Goal: Task Accomplishment & Management: Manage account settings

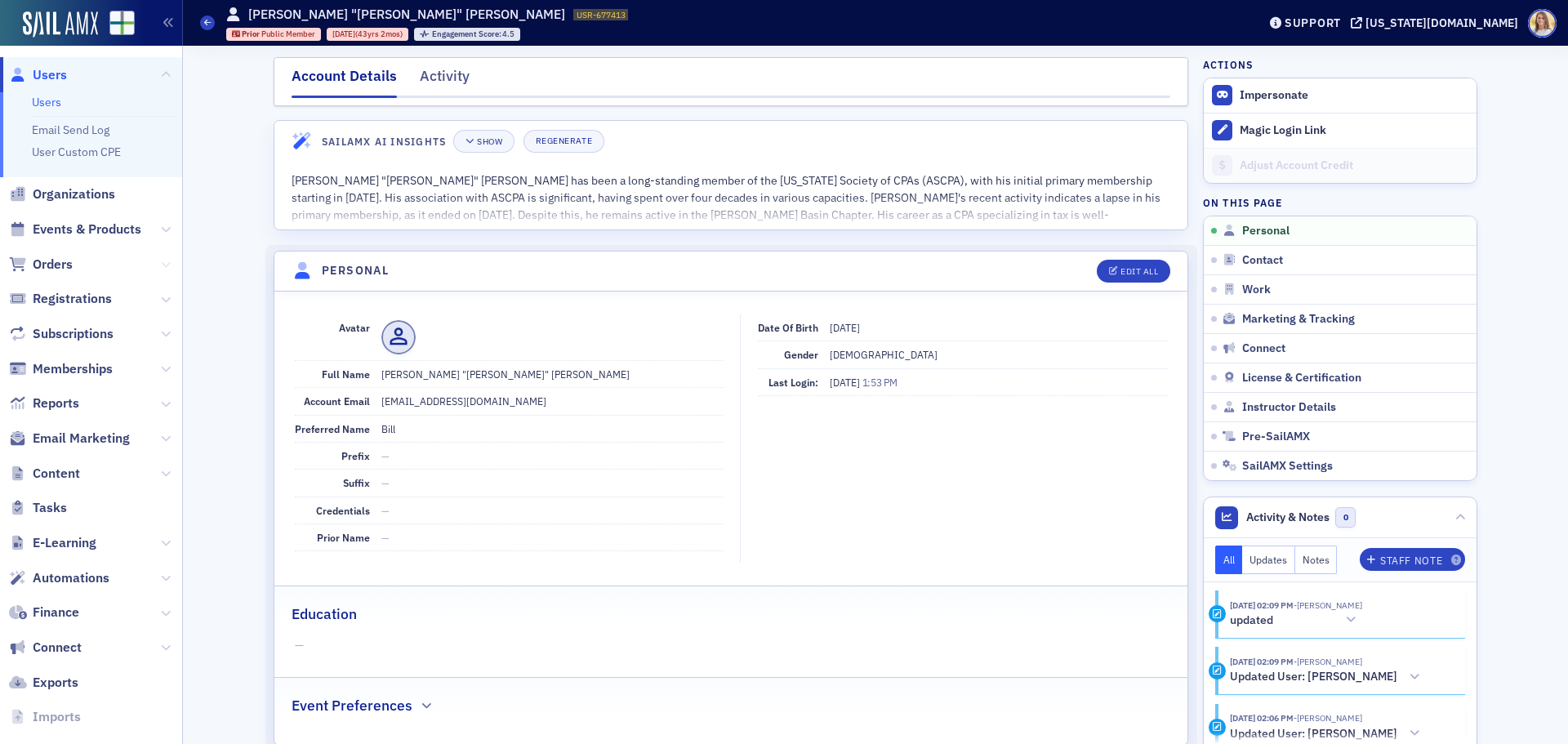
click at [161, 263] on icon at bounding box center [166, 265] width 10 height 10
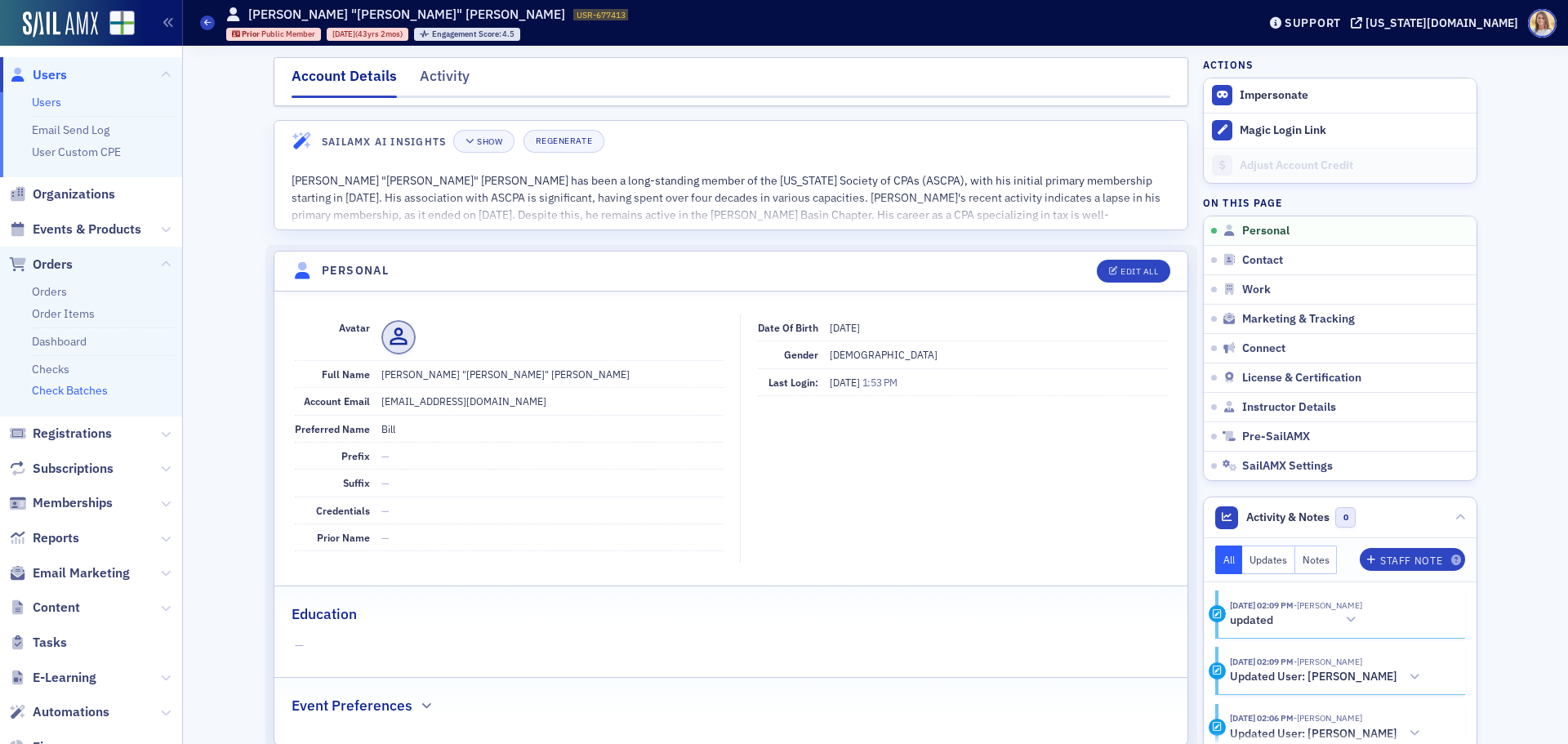
click at [78, 394] on link "Check Batches" at bounding box center [69, 391] width 76 height 15
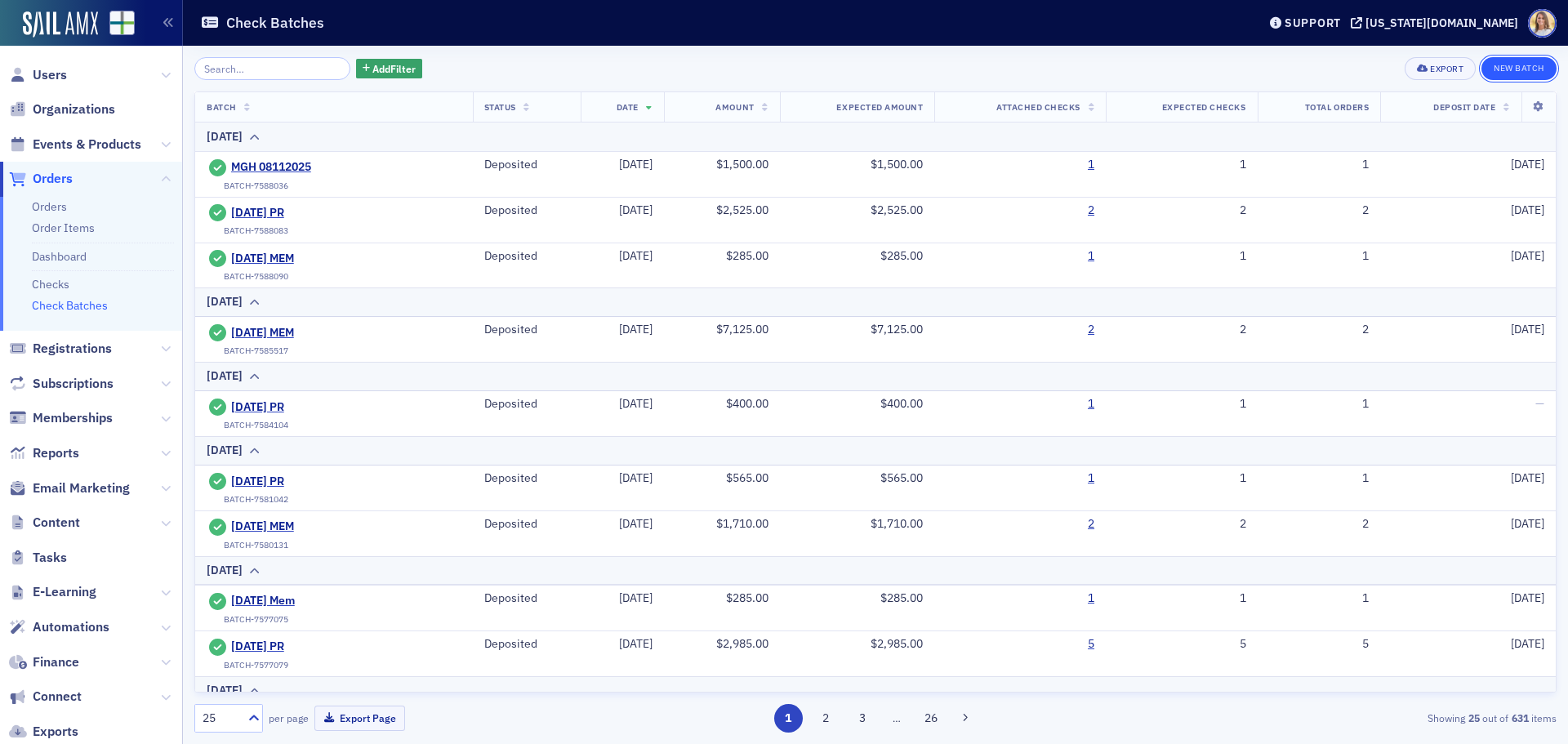
click at [1523, 71] on button "New Batch" at bounding box center [1519, 68] width 75 height 23
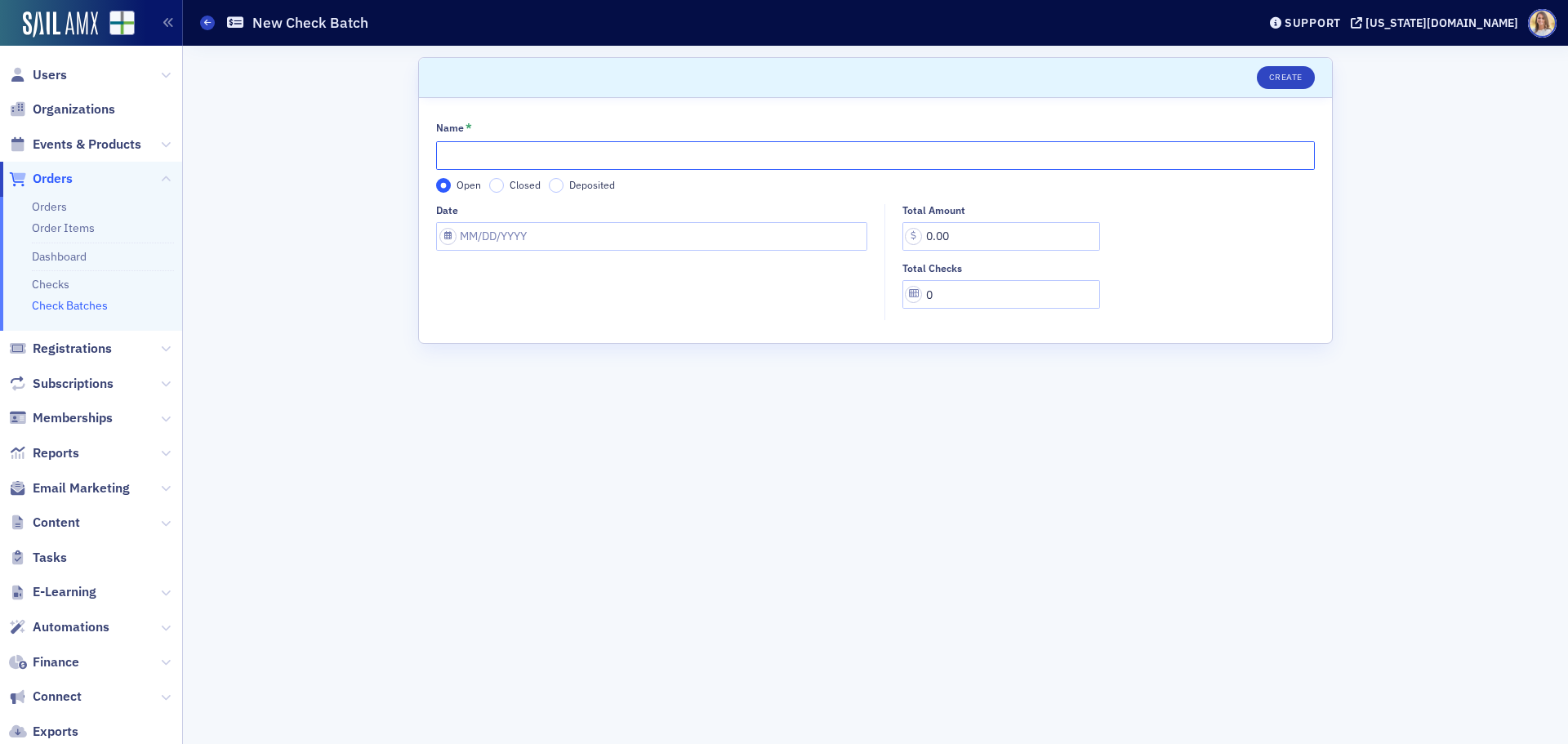
click at [680, 163] on input "Name *" at bounding box center [875, 155] width 878 height 28
type input "[DATE] MEM"
select select "7"
select select "2025"
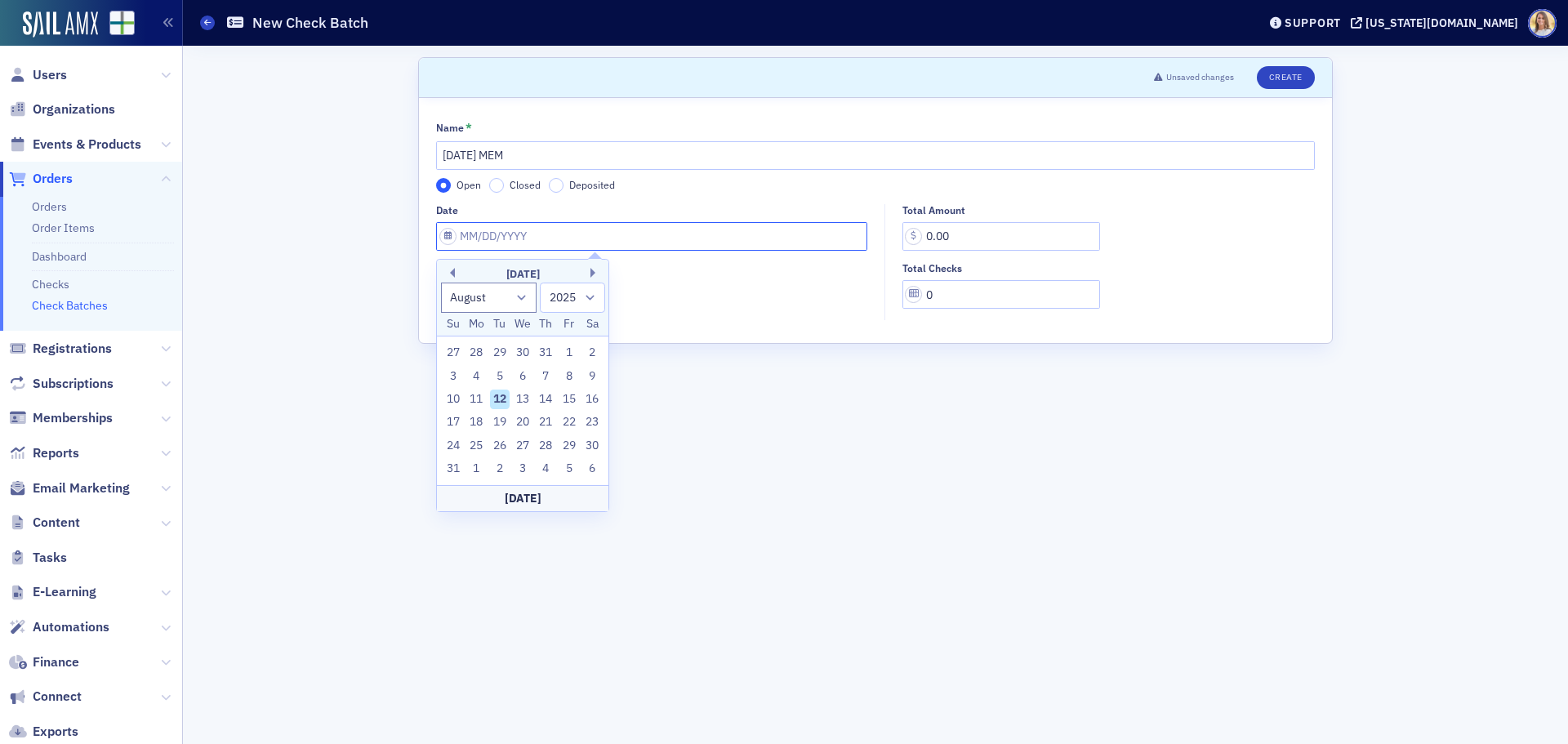
click at [643, 234] on input "Date" at bounding box center [651, 236] width 431 height 28
click at [500, 395] on div "12" at bounding box center [499, 398] width 19 height 19
type input "[DATE]"
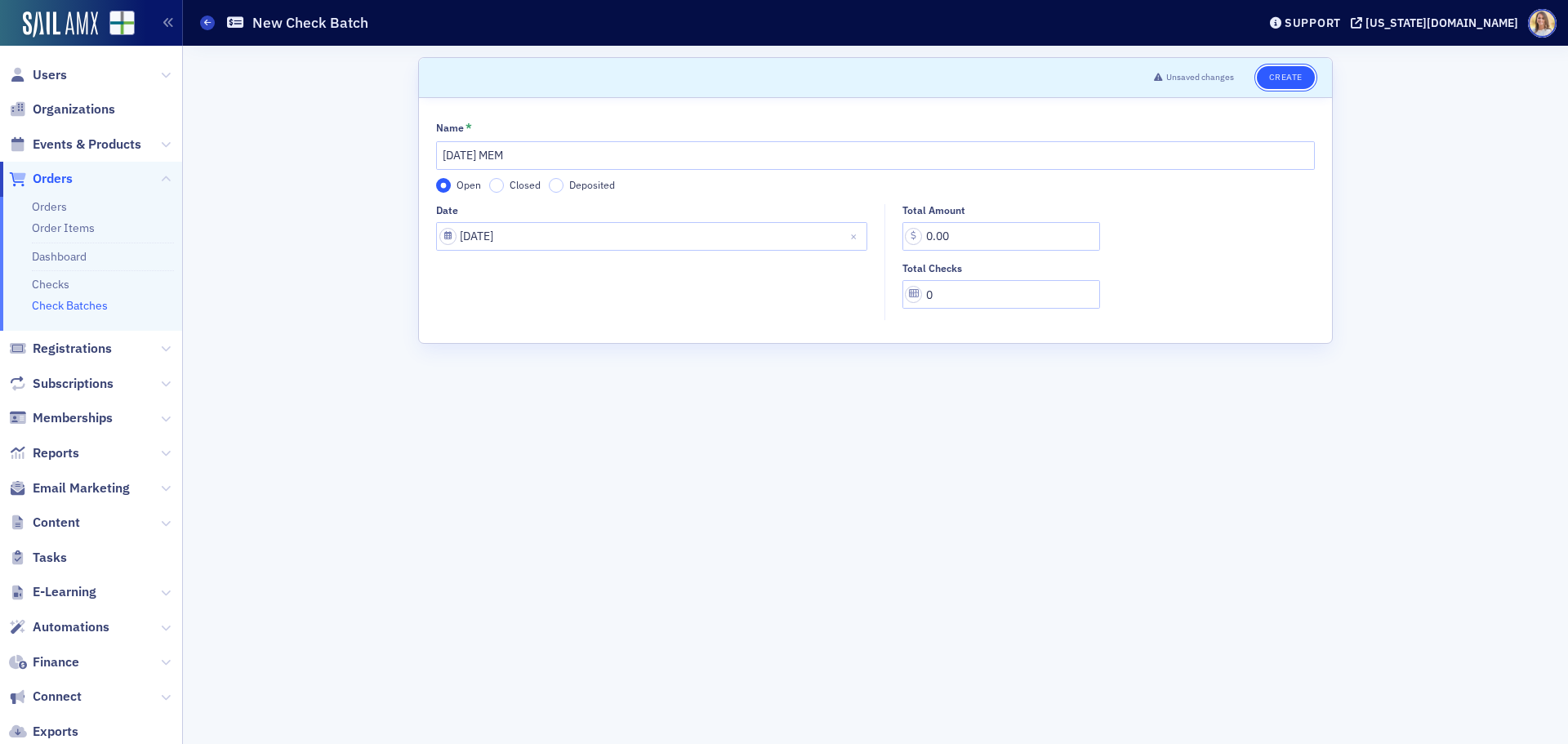
click at [1308, 69] on button "Create" at bounding box center [1285, 77] width 58 height 23
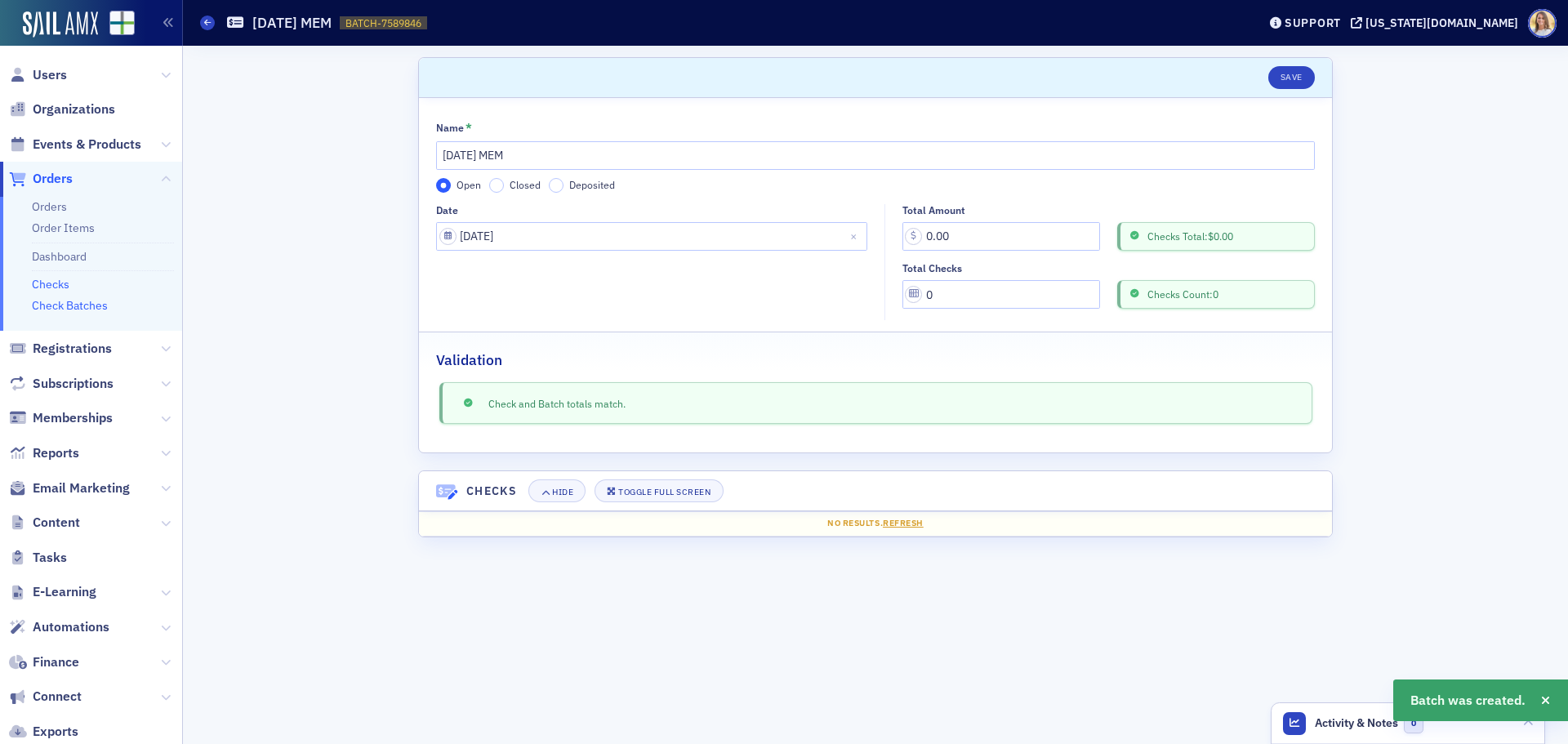
click at [63, 285] on link "Checks" at bounding box center [50, 285] width 38 height 15
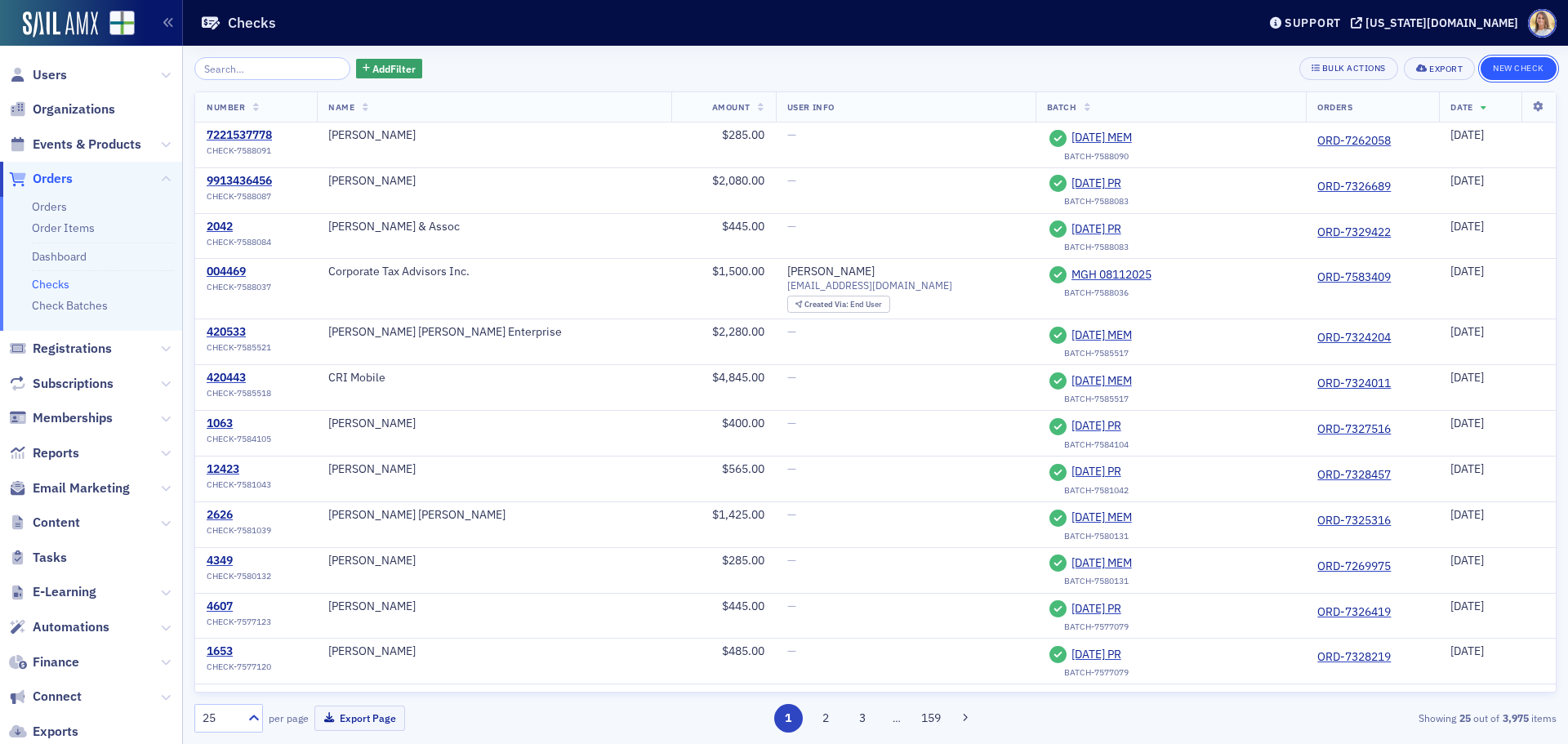
click at [1539, 60] on button "New Check" at bounding box center [1518, 68] width 76 height 23
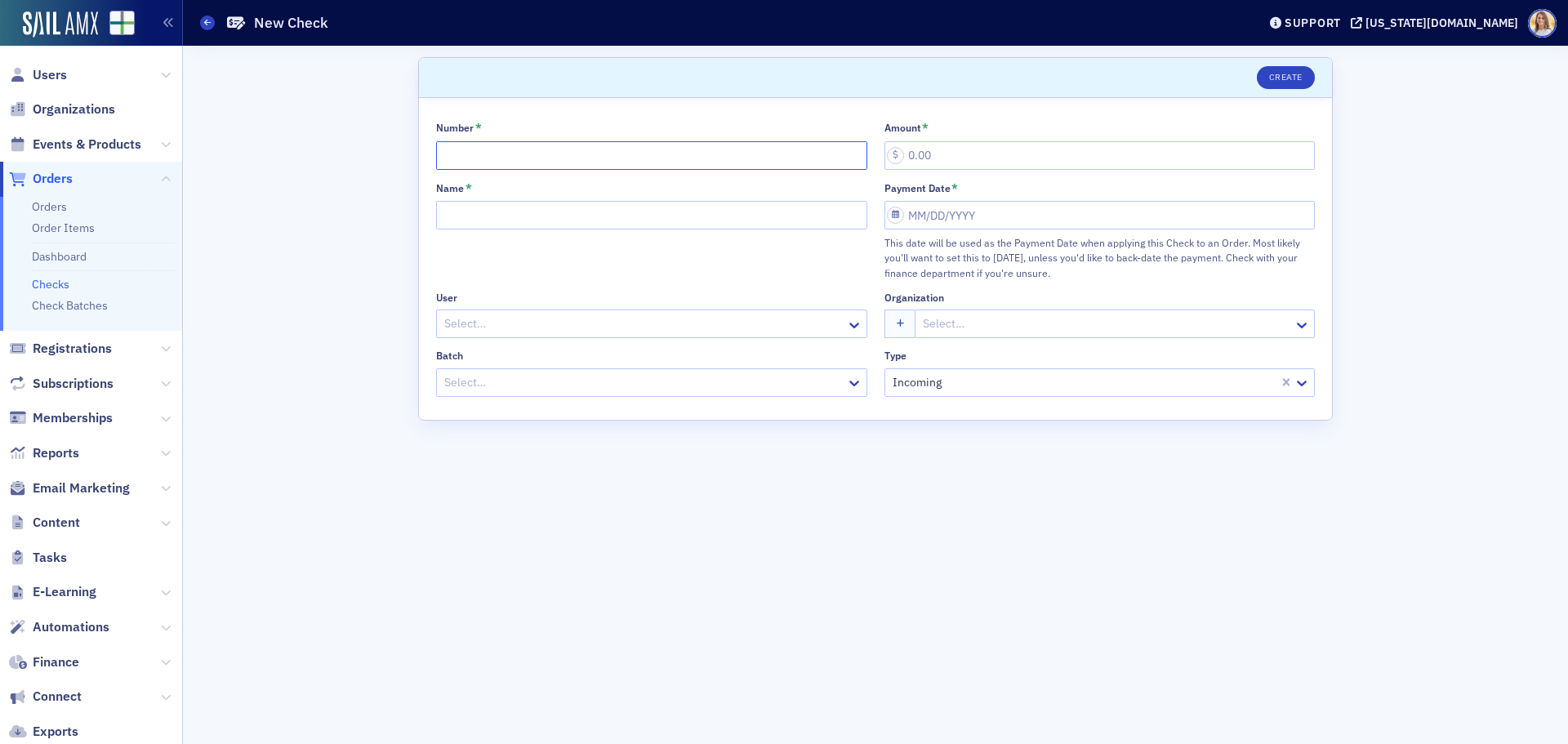
click at [683, 159] on input "Number *" at bounding box center [651, 155] width 431 height 28
type input "0101562498"
type input "285.00"
type input "Regions"
select select "7"
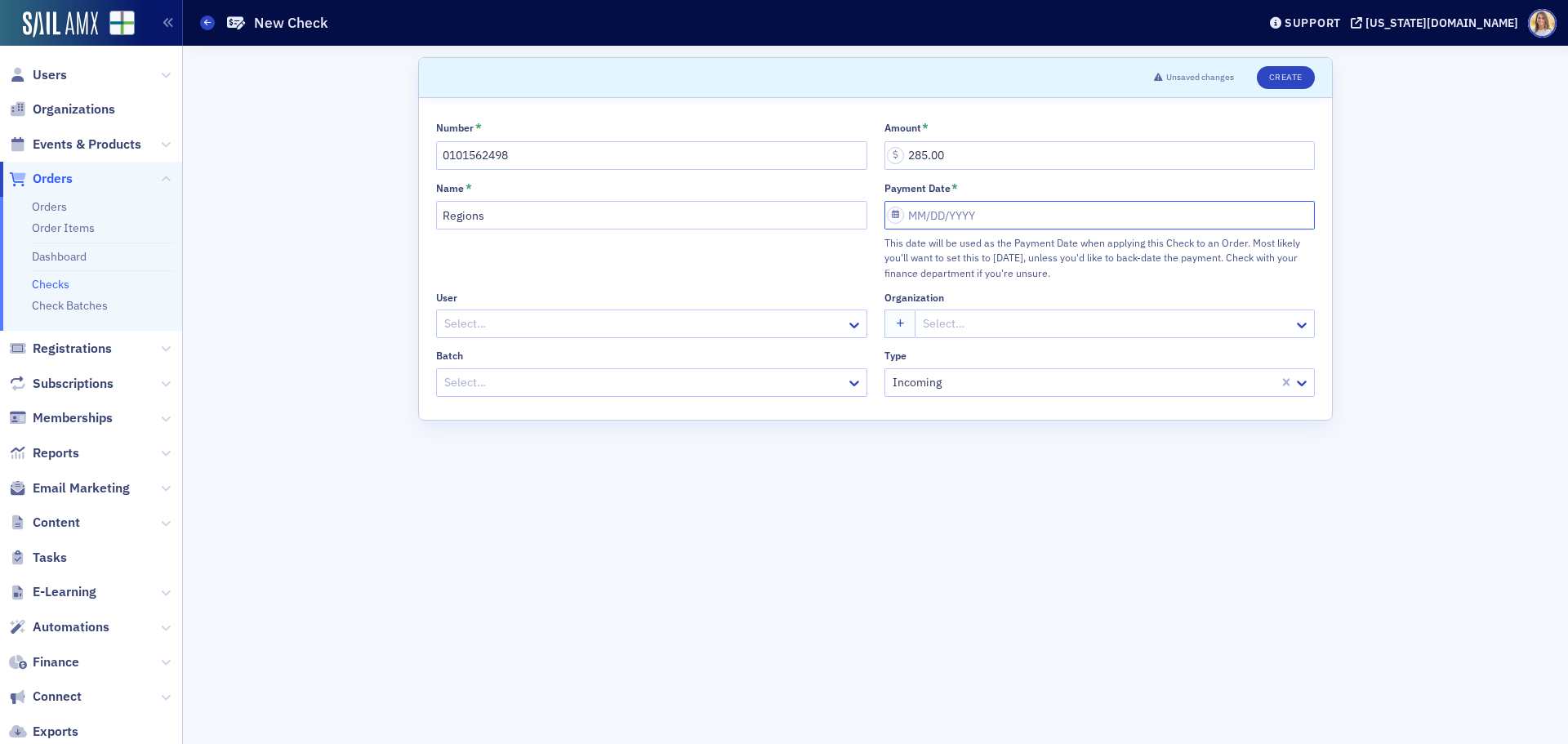
select select "2025"
click at [944, 377] on div "12" at bounding box center [948, 377] width 19 height 19
type input "[DATE]"
click at [582, 381] on div at bounding box center [643, 382] width 402 height 20
type input "8-12"
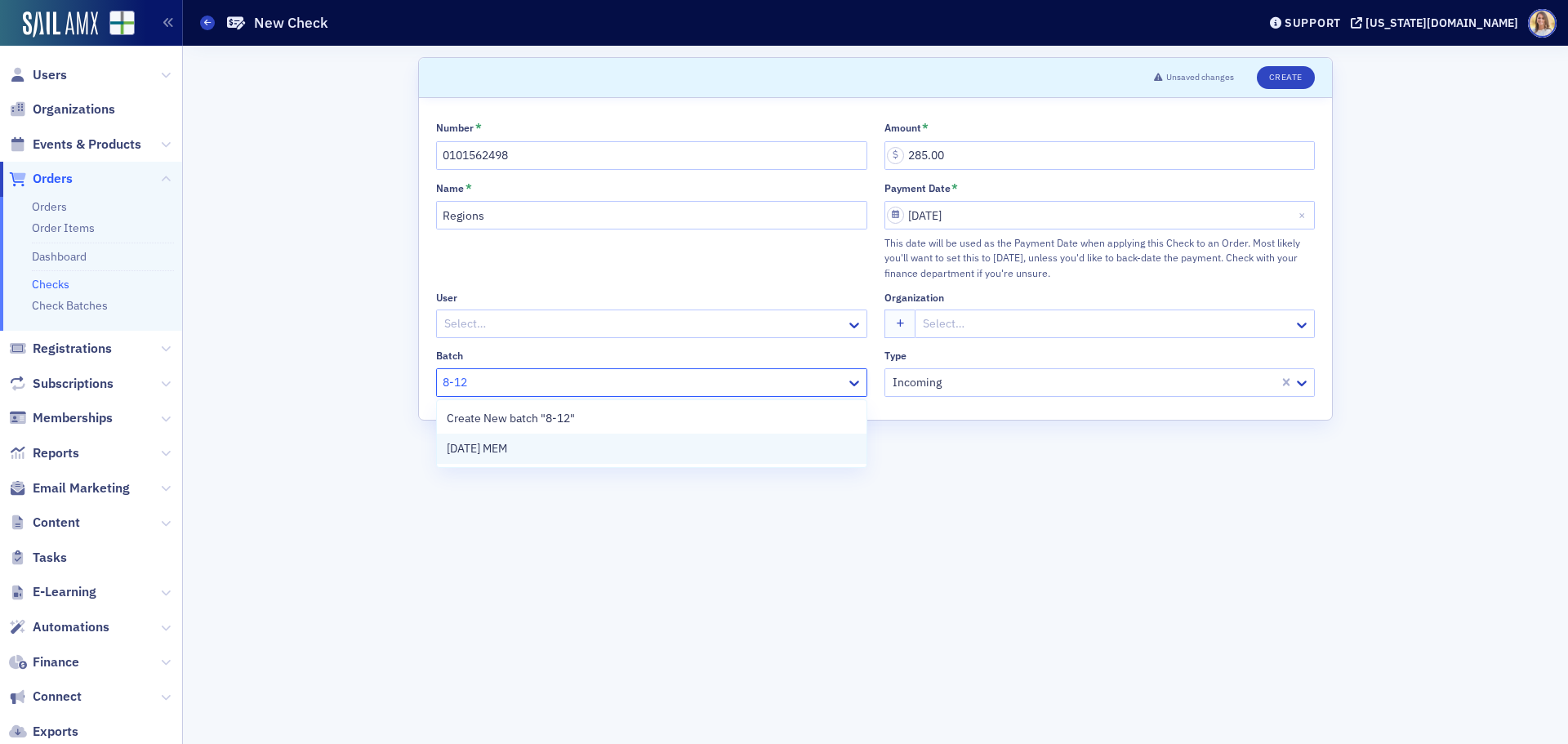
click at [603, 438] on div "[DATE] MEM" at bounding box center [651, 448] width 429 height 30
click at [1291, 80] on button "Create" at bounding box center [1285, 77] width 58 height 23
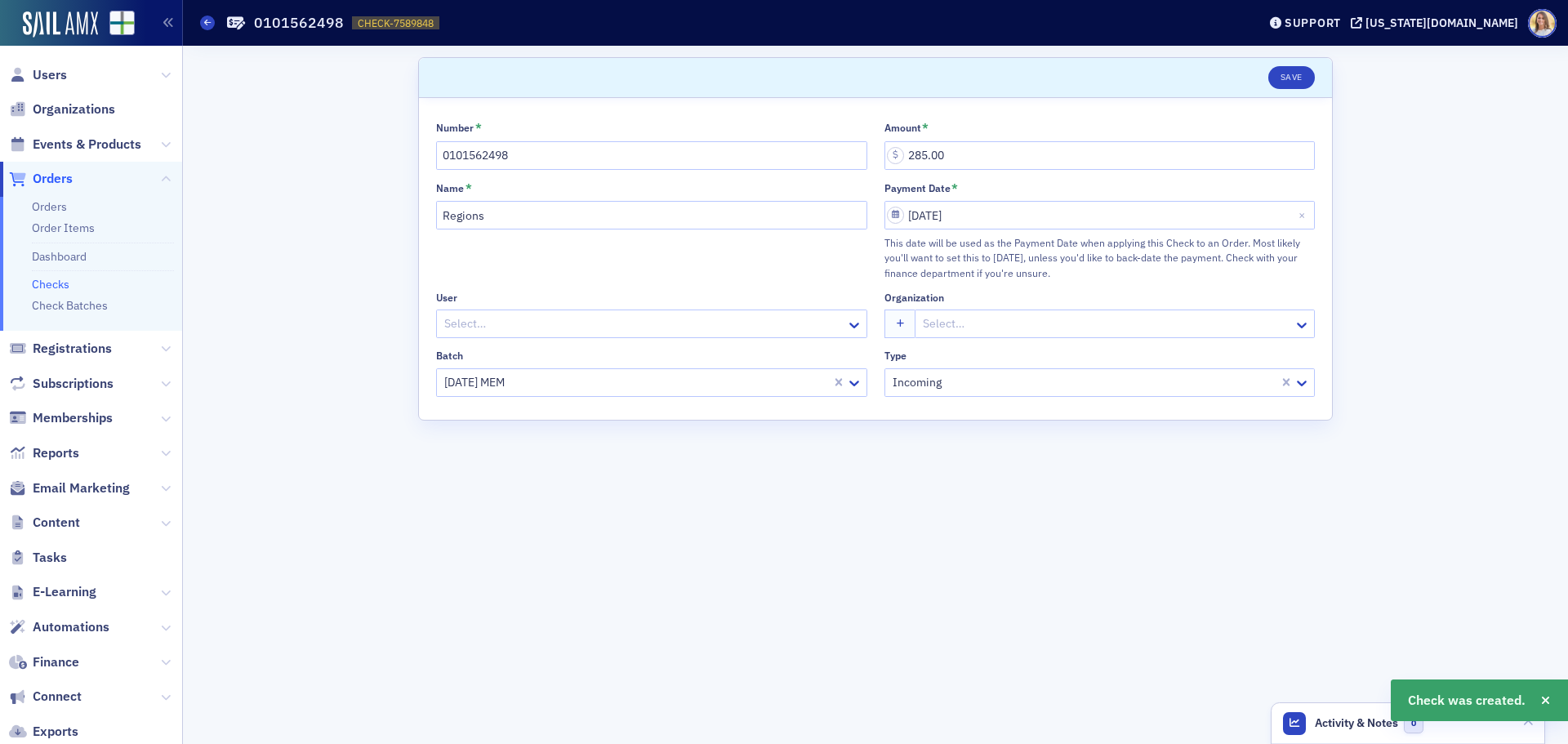
click at [392, 23] on span "CHECK-7589848" at bounding box center [395, 23] width 76 height 14
click at [396, 23] on span "CHECK-7589848" at bounding box center [395, 23] width 76 height 14
copy span "CHECK-7589848 7589848"
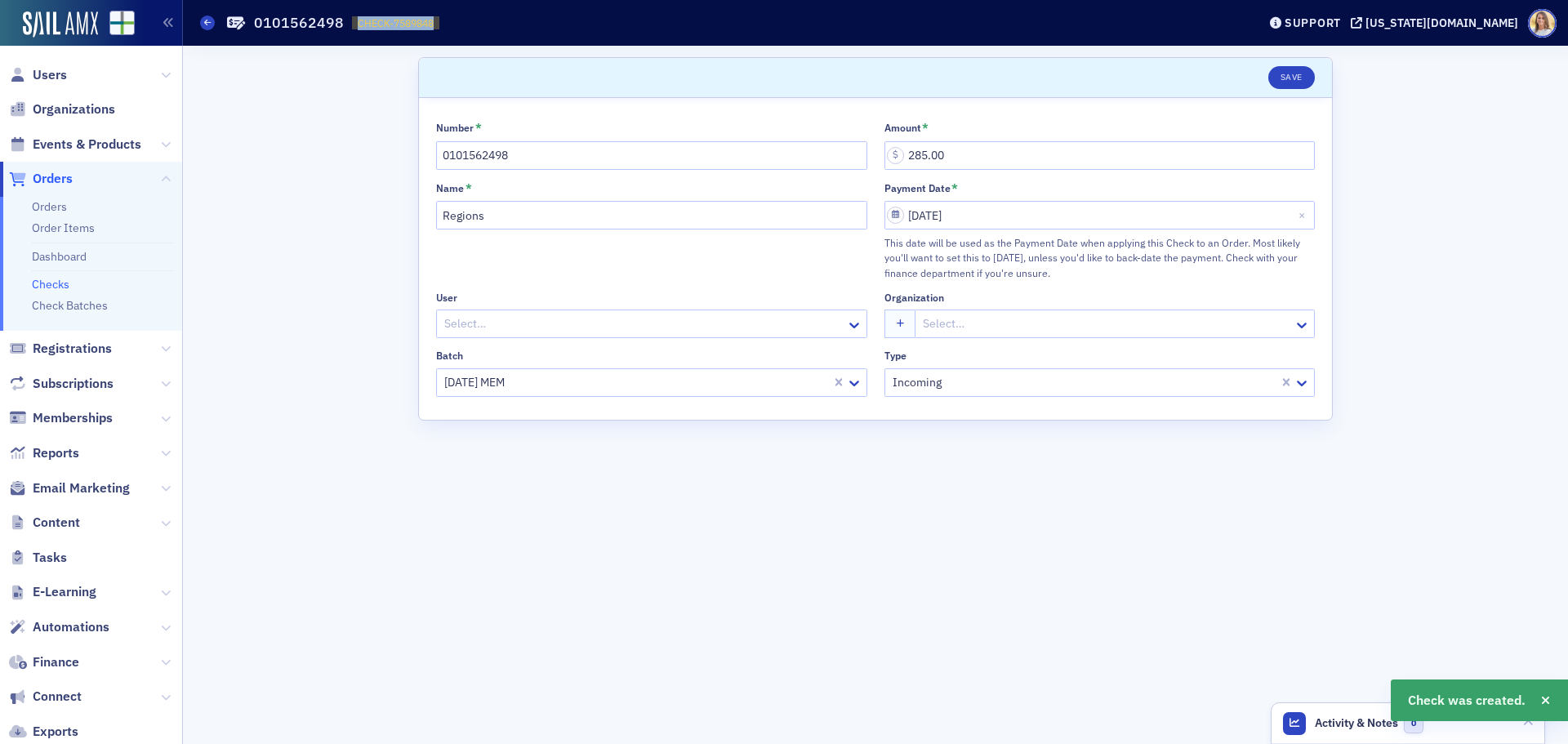
click at [63, 174] on span "Orders" at bounding box center [53, 179] width 40 height 18
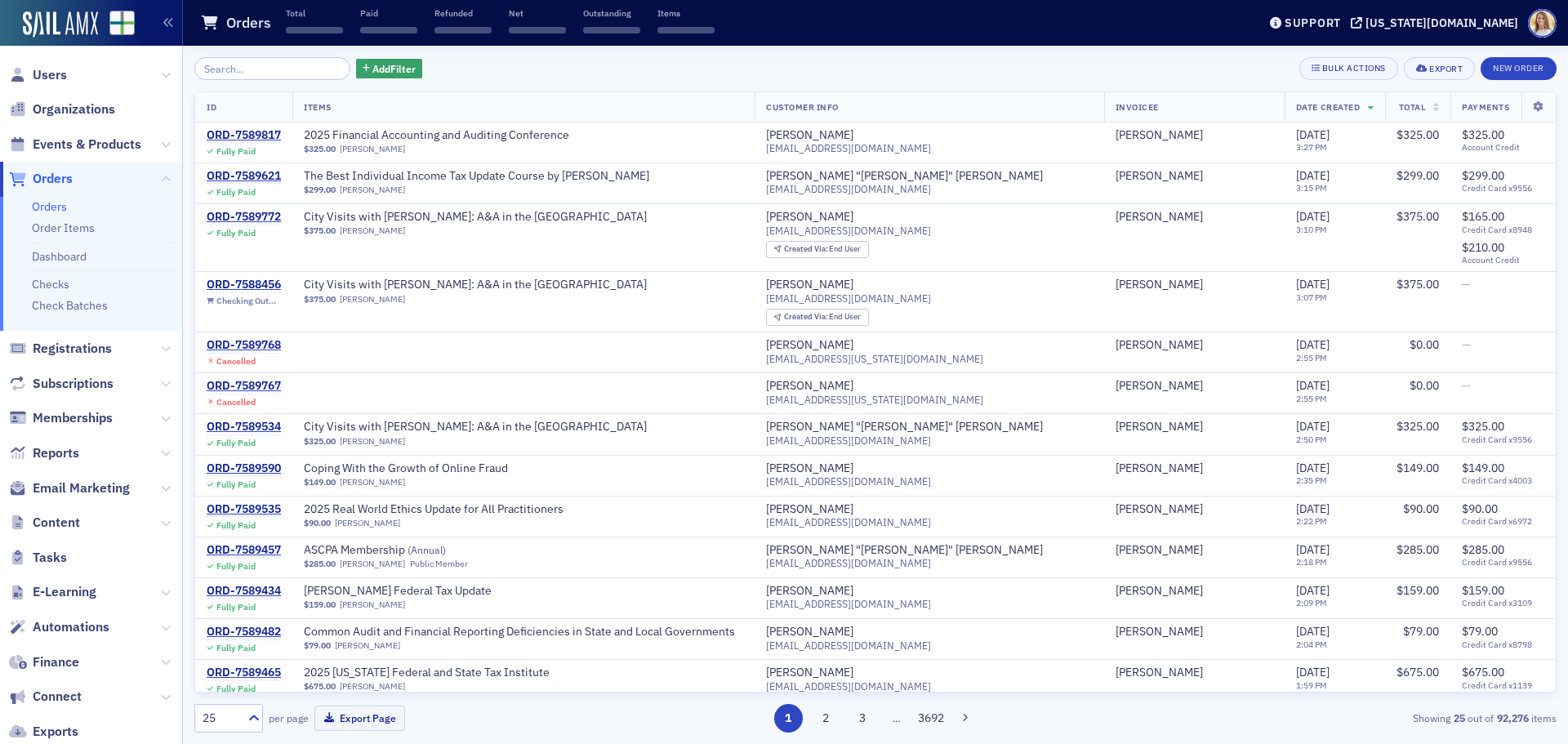
click at [261, 72] on input "search" at bounding box center [272, 68] width 156 height 23
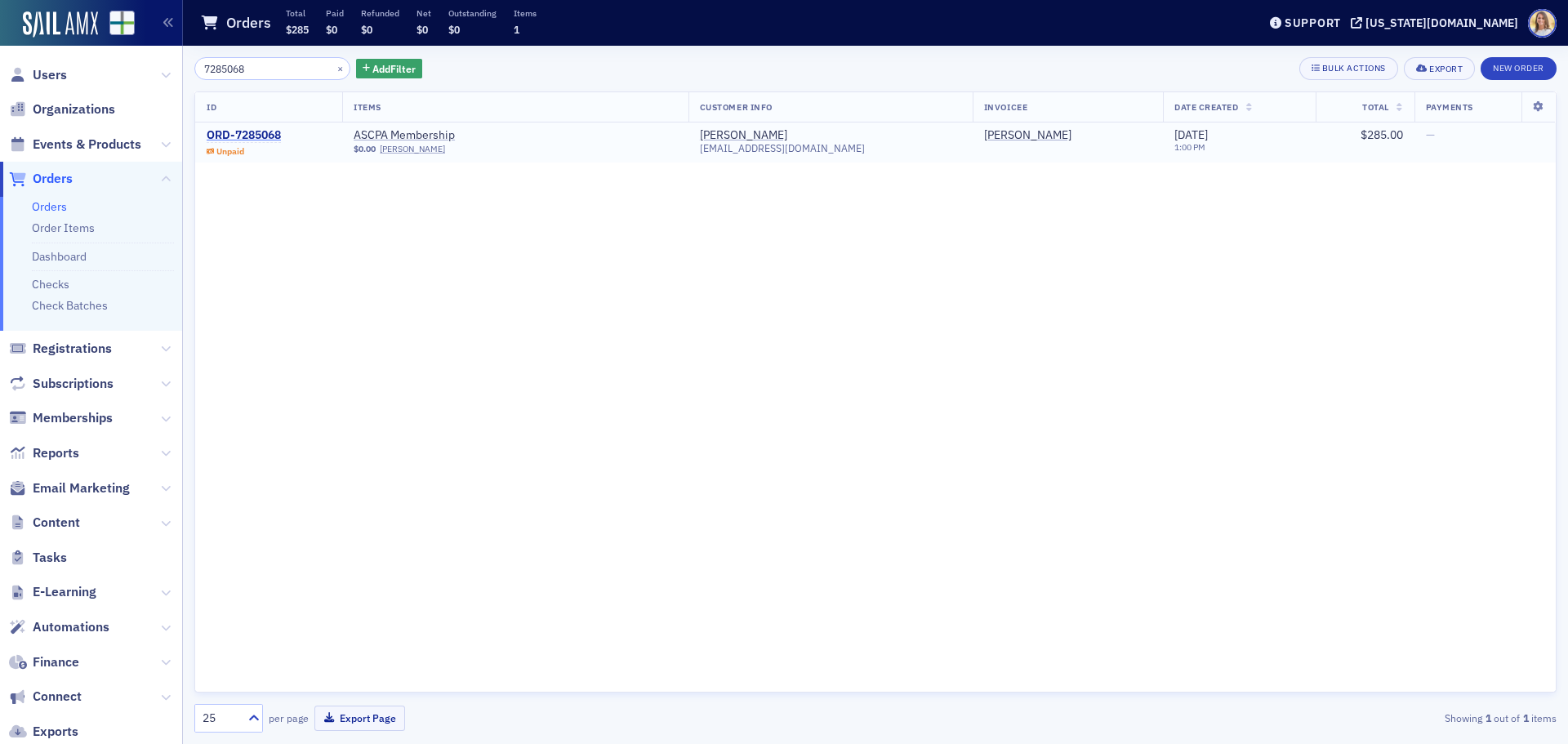
type input "7285068"
click at [266, 134] on div "ORD-7285068" at bounding box center [243, 136] width 74 height 15
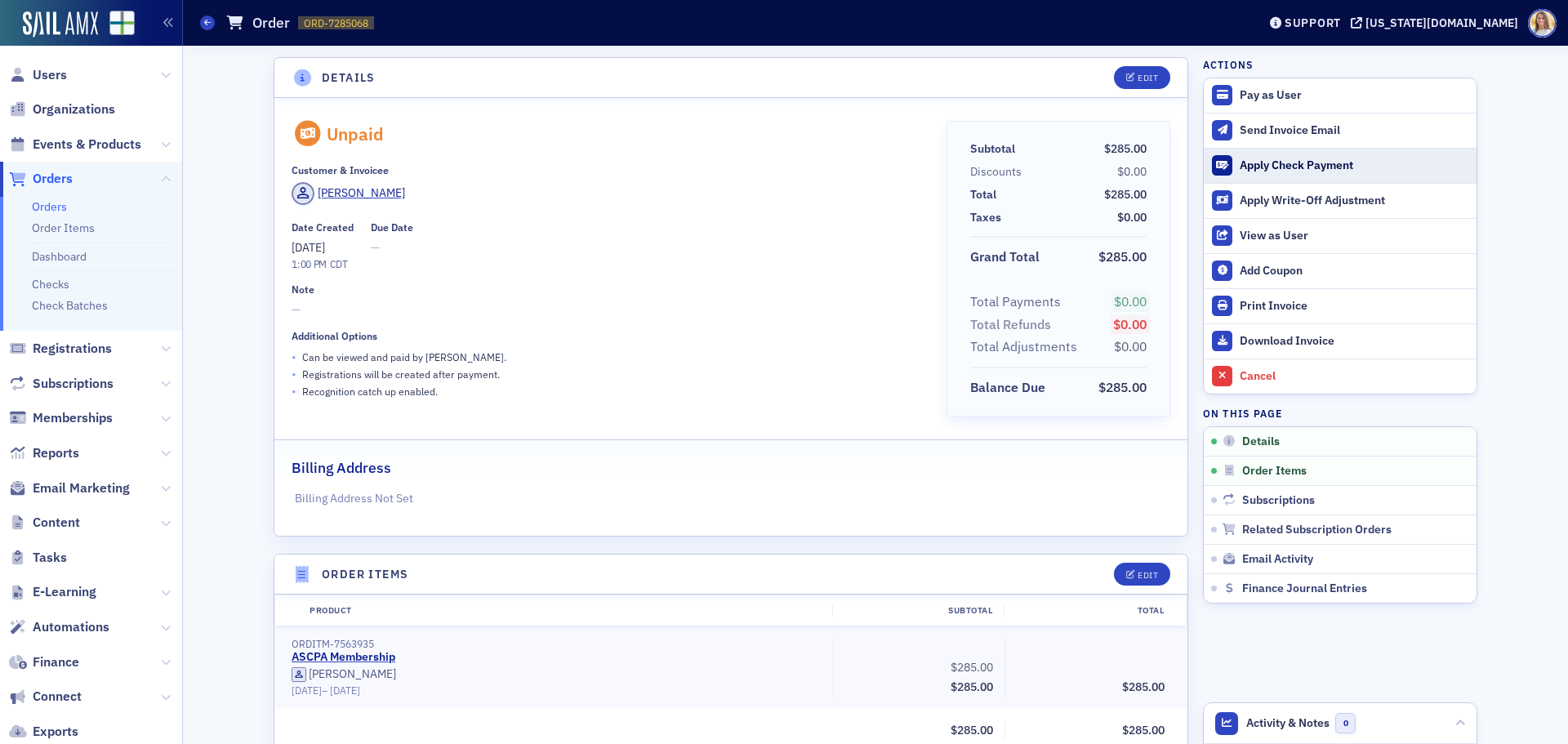
click at [1338, 167] on div "Apply Check Payment" at bounding box center [1354, 166] width 229 height 15
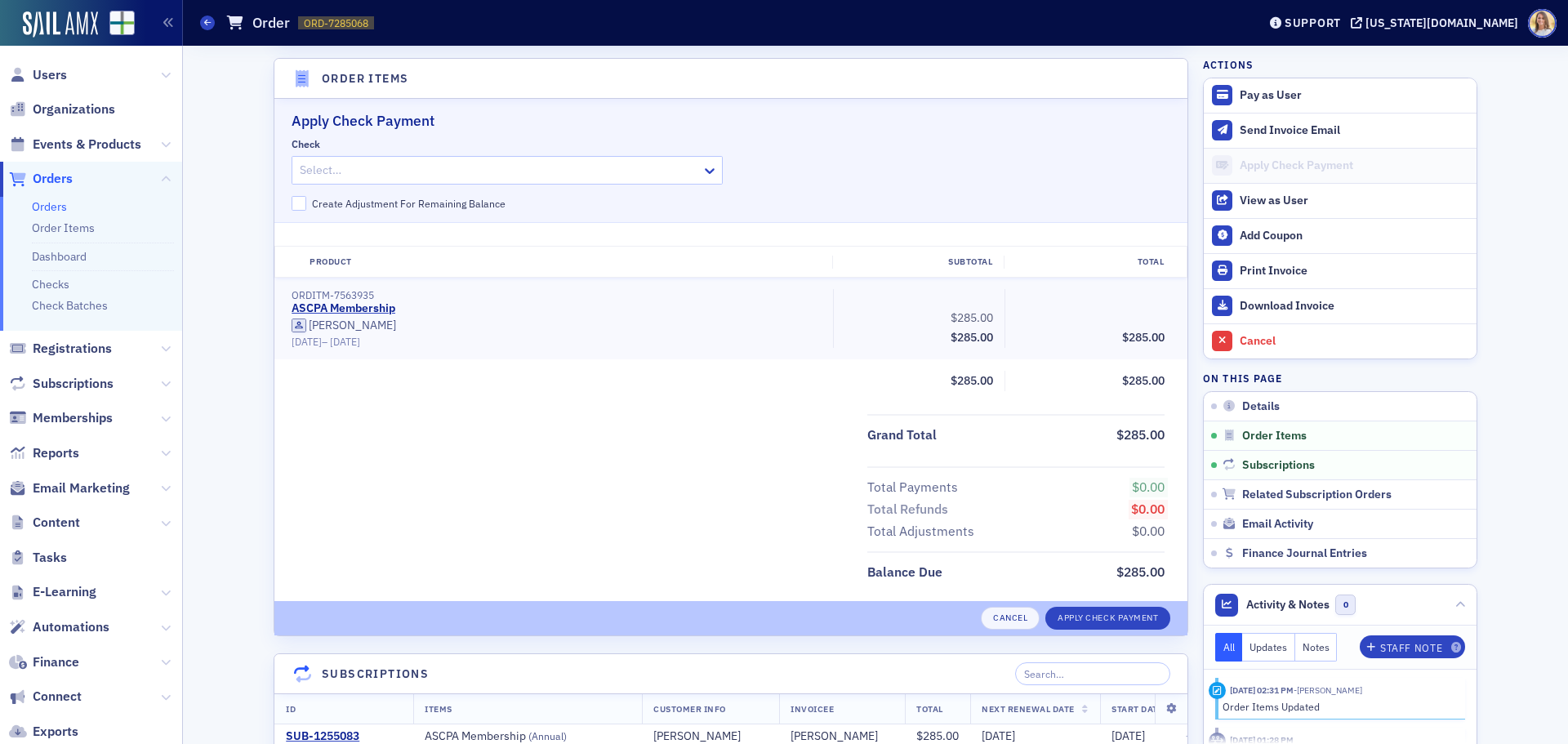
scroll to position [500, 0]
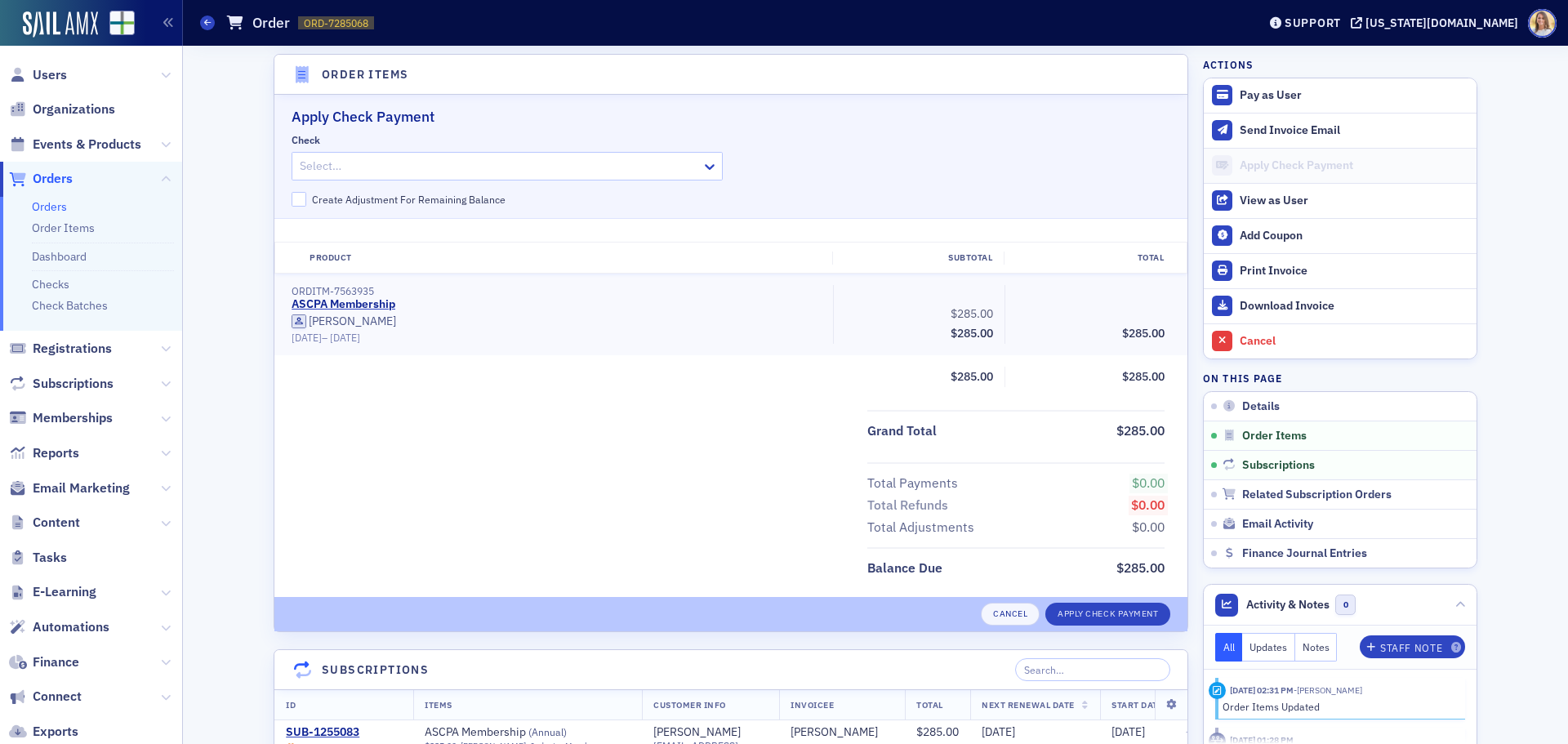
click at [394, 164] on div at bounding box center [498, 166] width 402 height 20
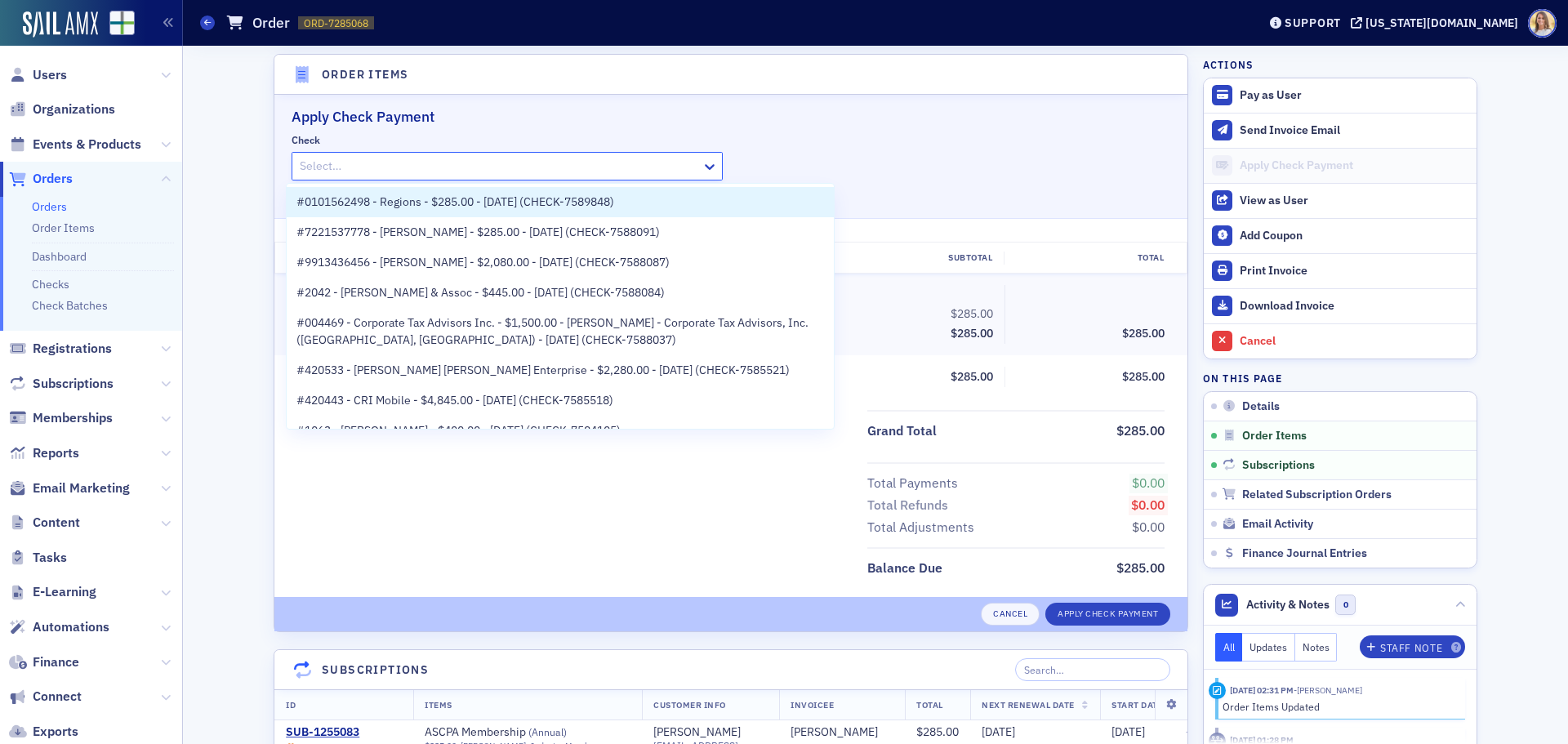
paste input "CHECK-7589848"
type input "CHECK-7589848"
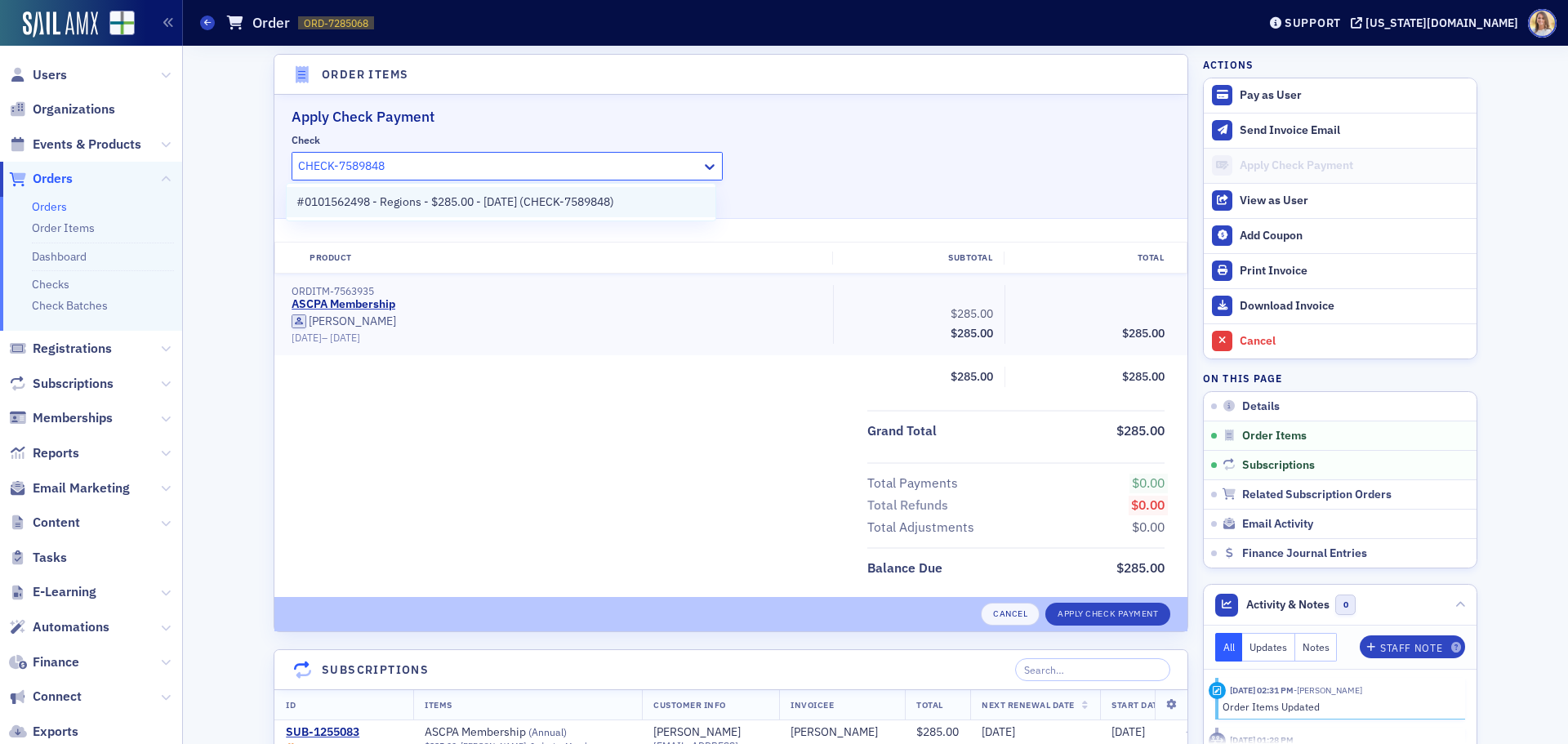
click at [406, 196] on span "#0101562498 - Regions - $285.00 - [DATE] (CHECK-7589848)" at bounding box center [455, 202] width 317 height 18
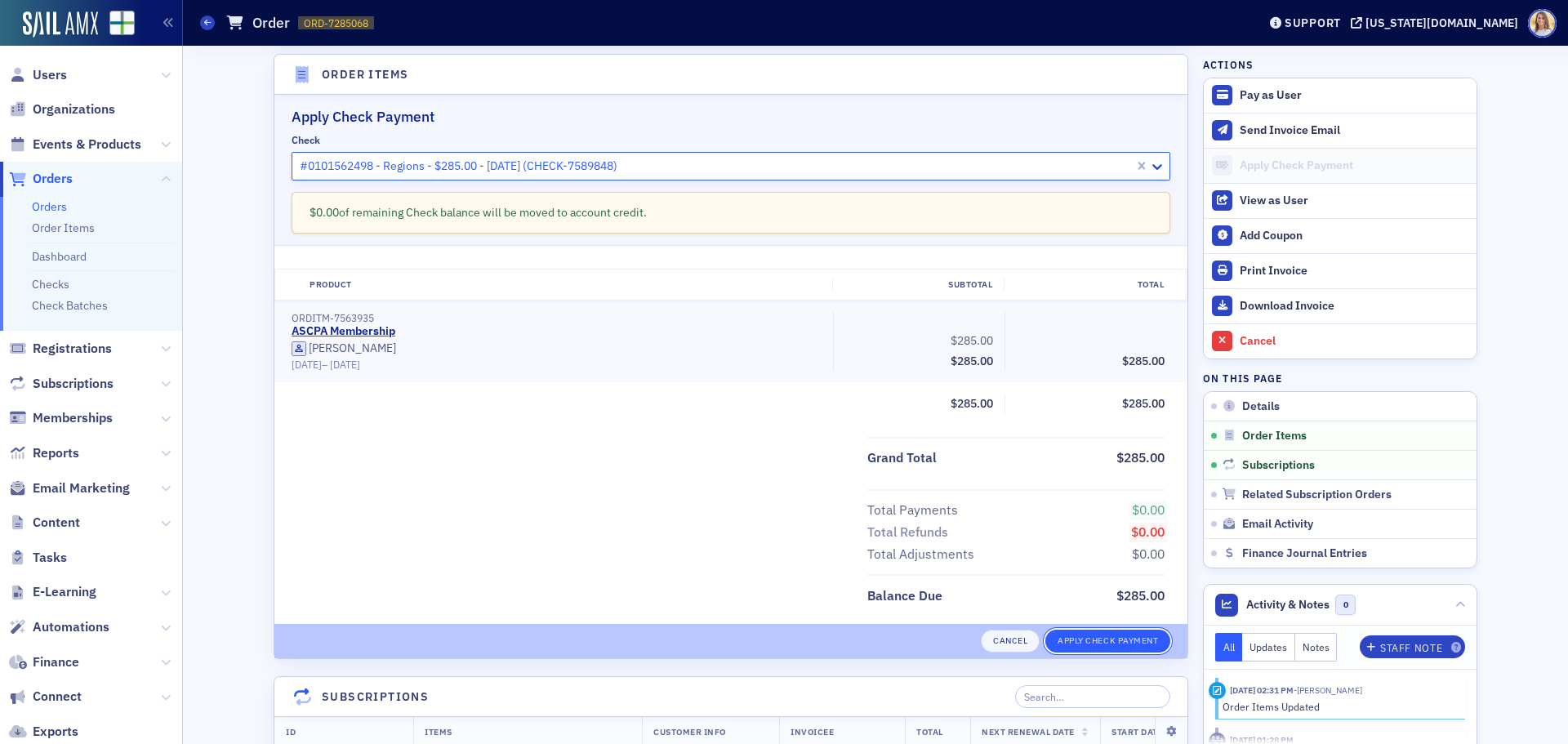
click at [1100, 650] on button "Apply Check Payment" at bounding box center [1108, 640] width 125 height 23
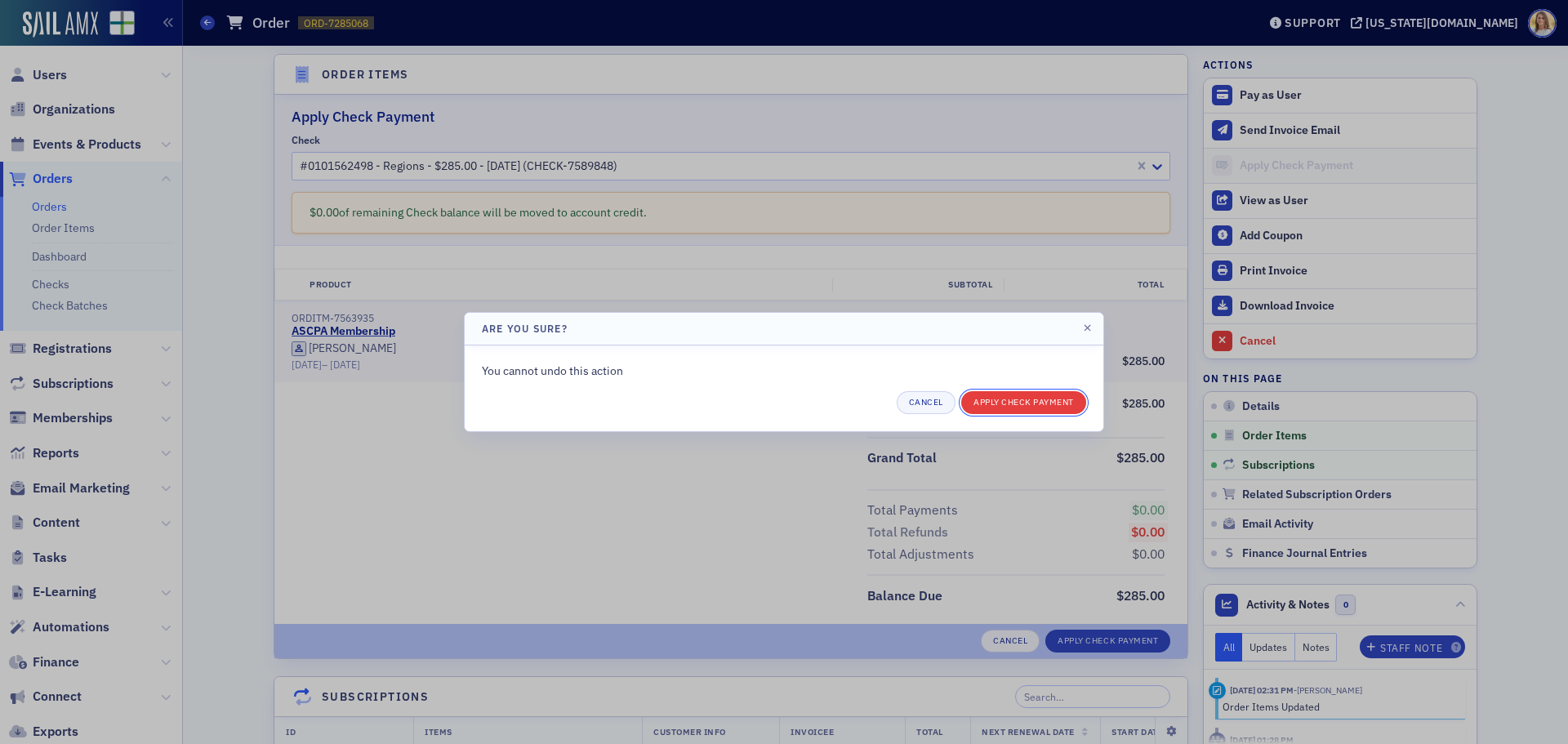
click at [1043, 394] on button "Apply Check Payment" at bounding box center [1024, 402] width 125 height 23
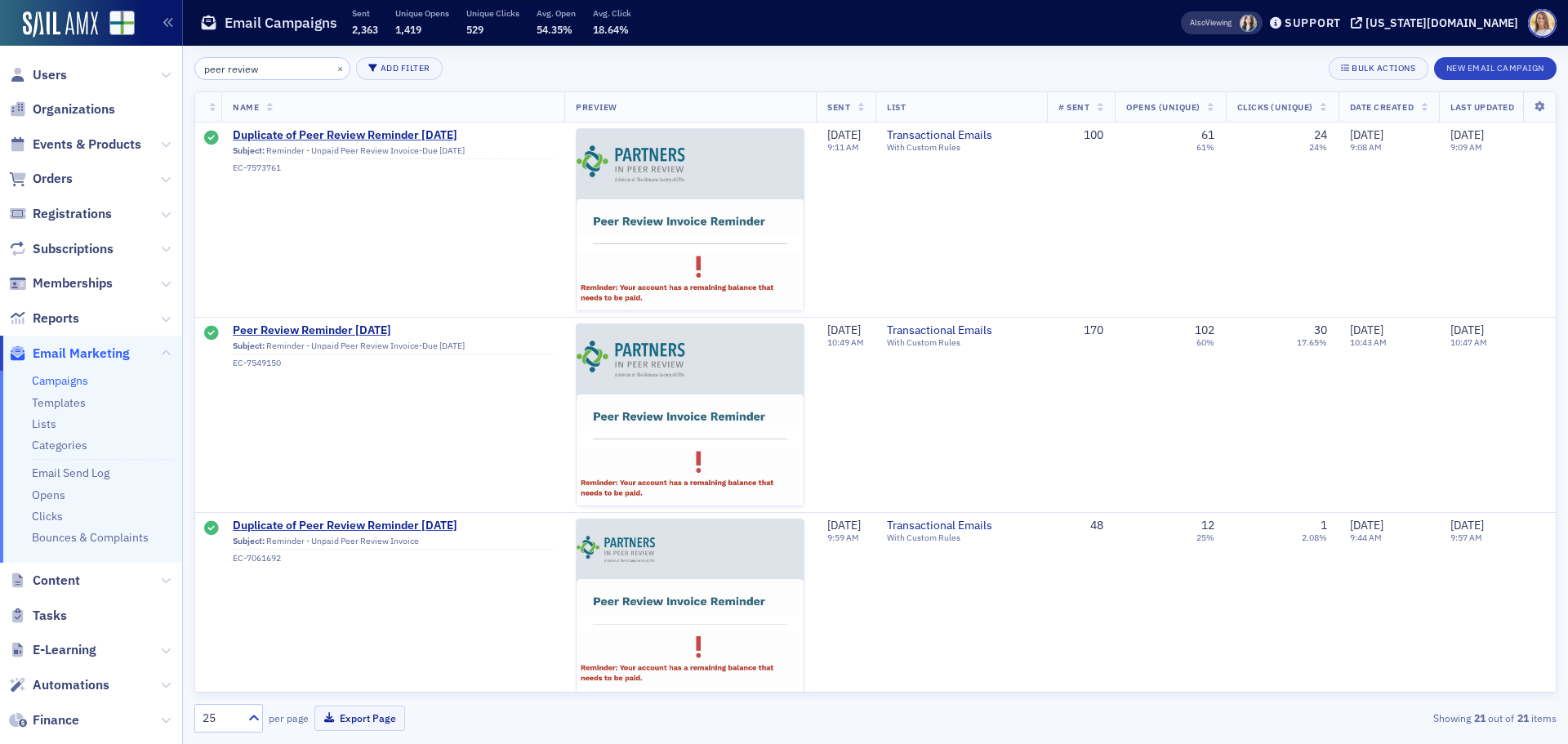
scroll to position [324, 0]
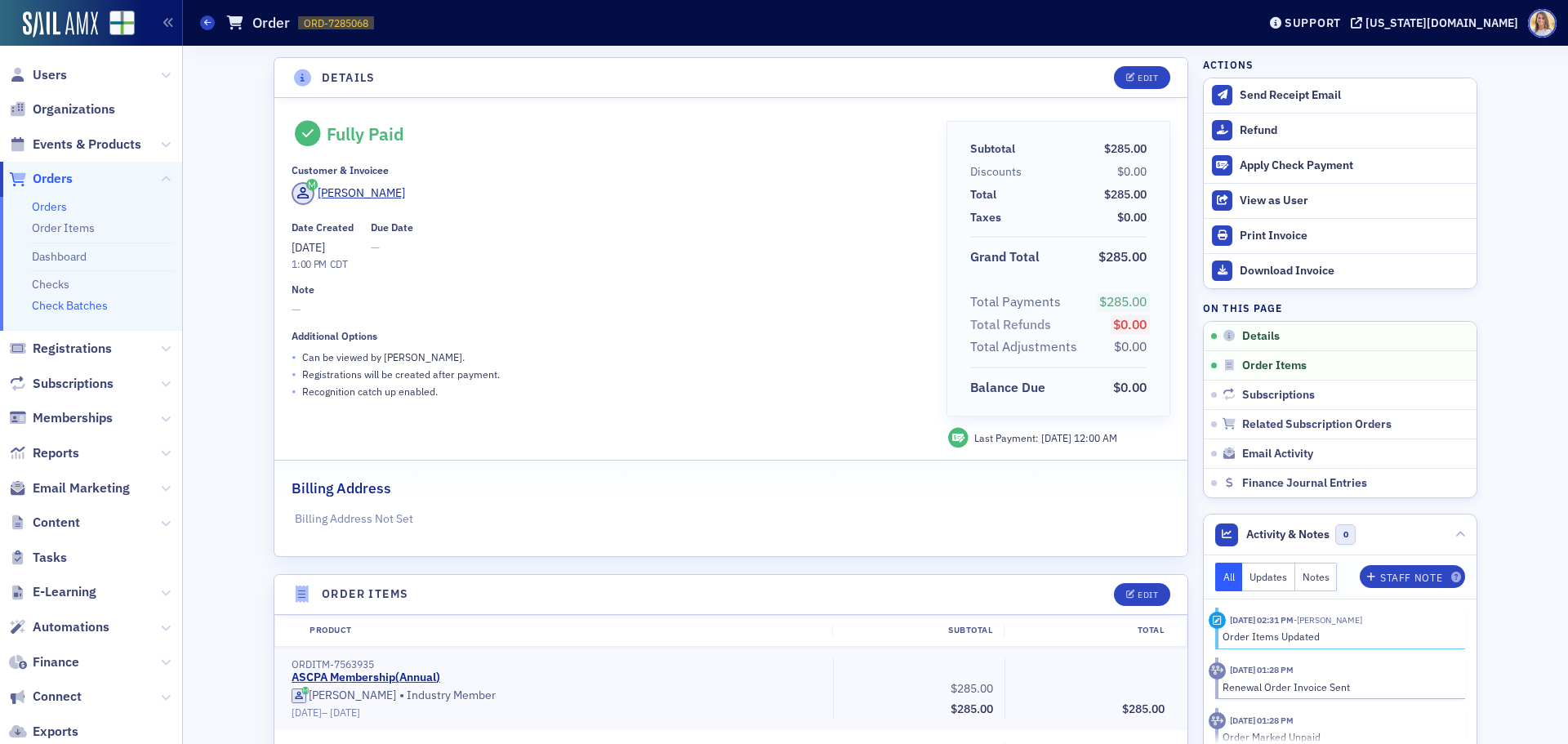
click at [77, 306] on link "Check Batches" at bounding box center [69, 306] width 76 height 15
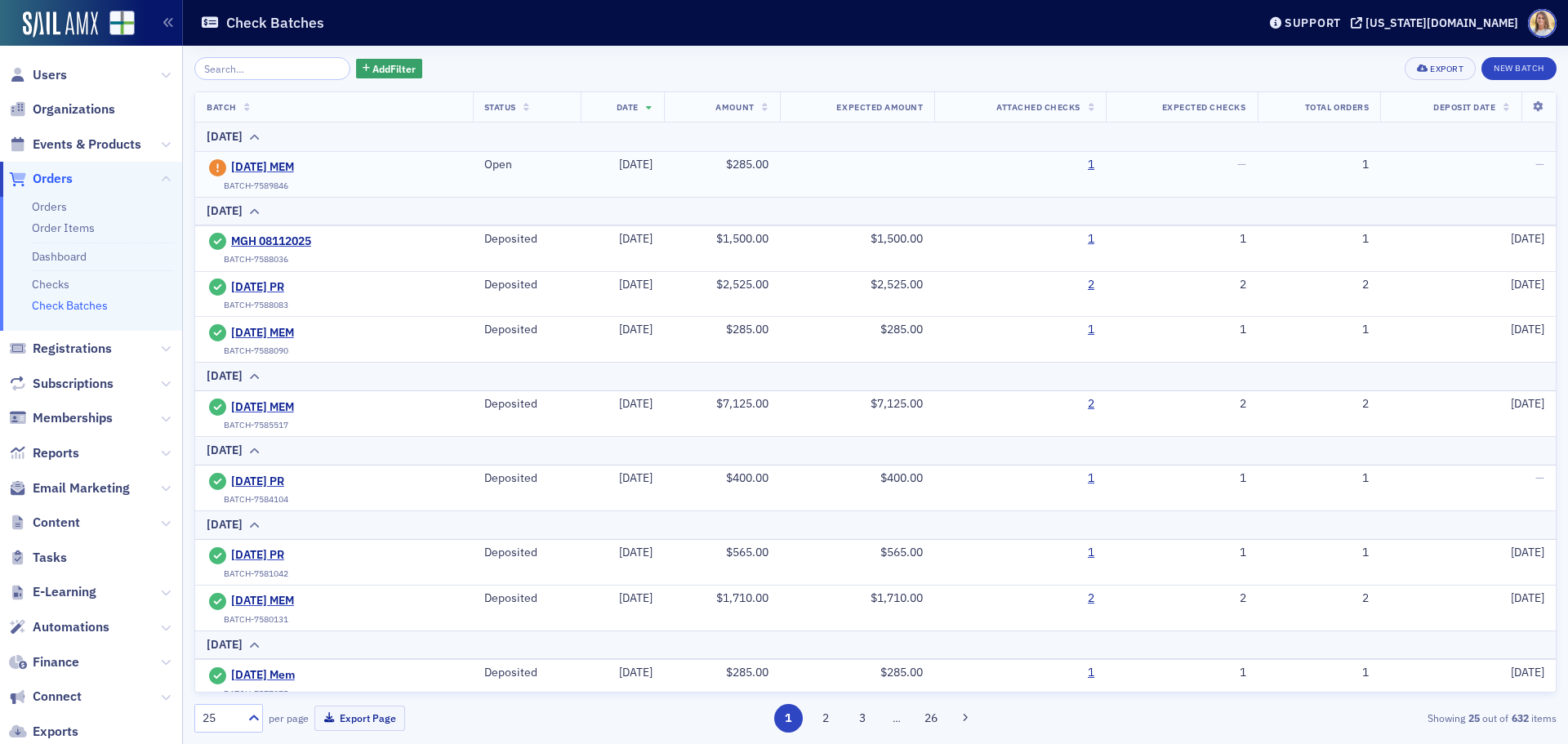
click at [303, 159] on div "[DATE] MEM" at bounding box center [292, 167] width 173 height 19
click at [255, 164] on span "[DATE] MEM" at bounding box center [306, 168] width 149 height 15
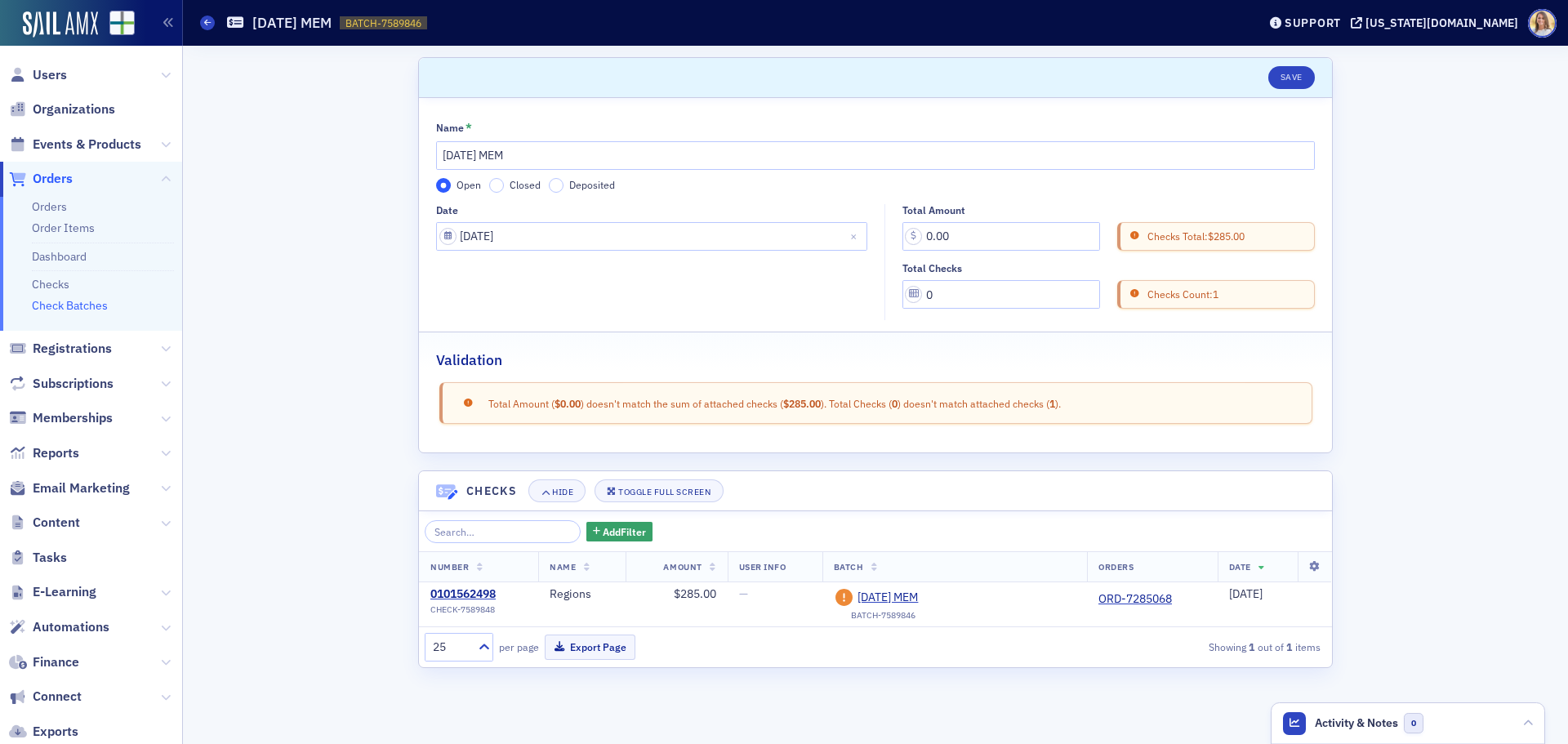
click at [503, 185] on label "Closed" at bounding box center [515, 185] width 52 height 15
click at [503, 185] on input "Closed" at bounding box center [497, 185] width 15 height 15
drag, startPoint x: 1013, startPoint y: 234, endPoint x: 879, endPoint y: 241, distance: 134.2
click at [879, 241] on div "Date 08/12/2025 Total Amount 0.00 Checks Total: $285.00 Total Checks 0 Checks C…" at bounding box center [875, 262] width 878 height 117
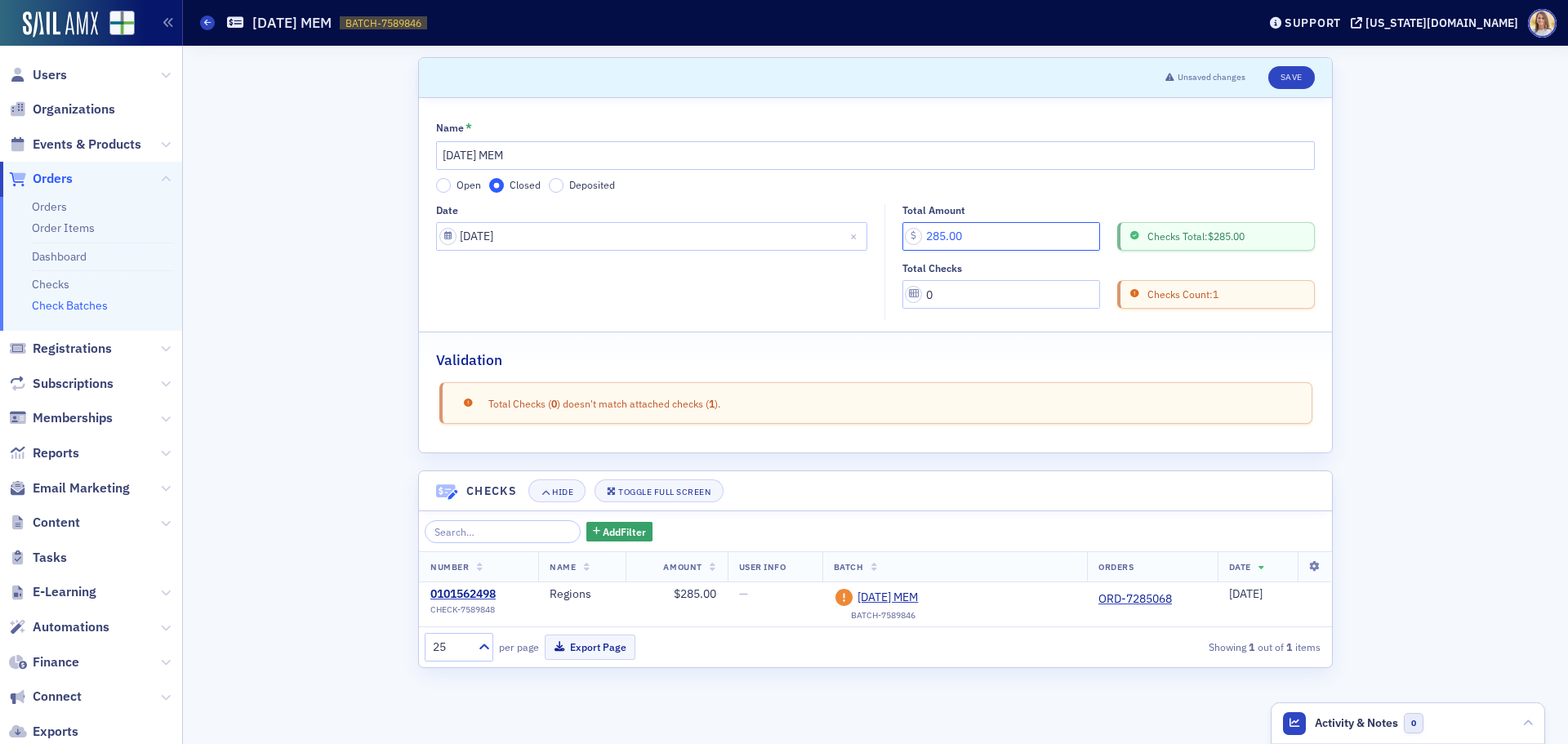
type input "285.00"
click at [970, 286] on input "0" at bounding box center [1001, 294] width 198 height 28
drag, startPoint x: 949, startPoint y: 294, endPoint x: 891, endPoint y: 291, distance: 58.1
click at [891, 298] on div "Total Amount 285.00 Checks Total: $285.00 Total Checks 0 Checks Count: 1" at bounding box center [1104, 256] width 438 height 105
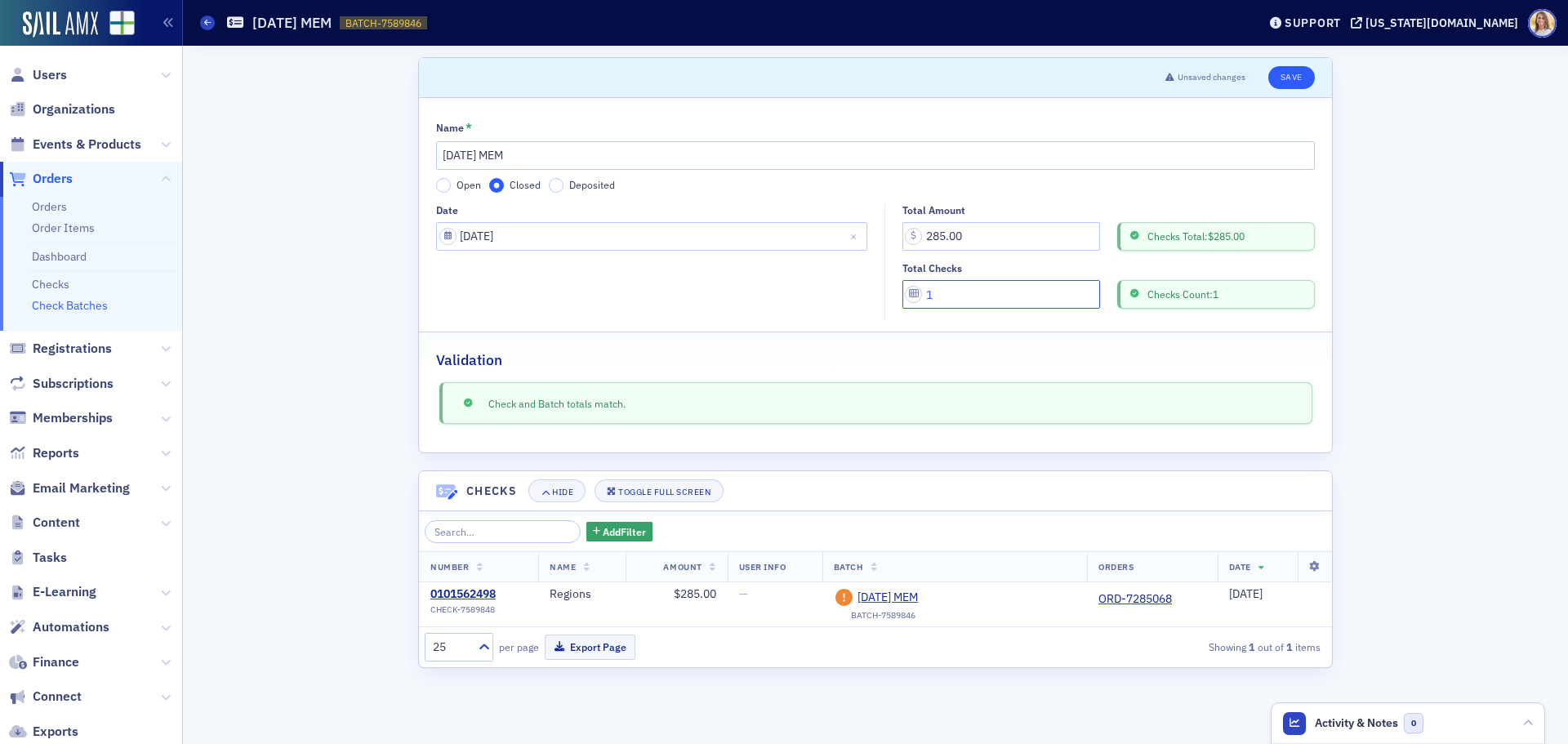
type input "1"
click at [1287, 75] on button "Save" at bounding box center [1292, 77] width 47 height 23
click at [617, 650] on button "Export Page" at bounding box center [589, 647] width 91 height 25
click at [59, 283] on link "Checks" at bounding box center [50, 285] width 38 height 15
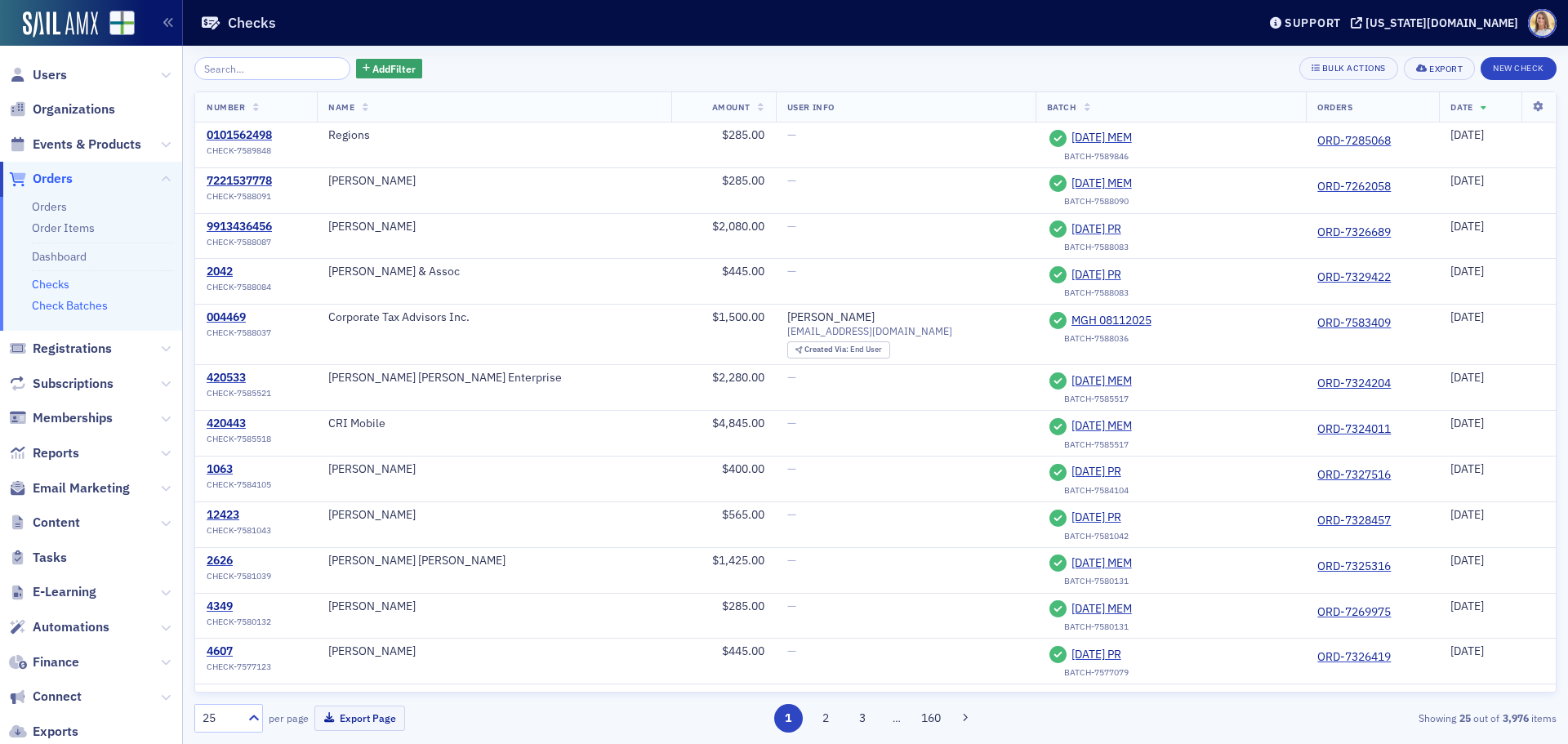
click at [99, 309] on link "Check Batches" at bounding box center [69, 306] width 76 height 15
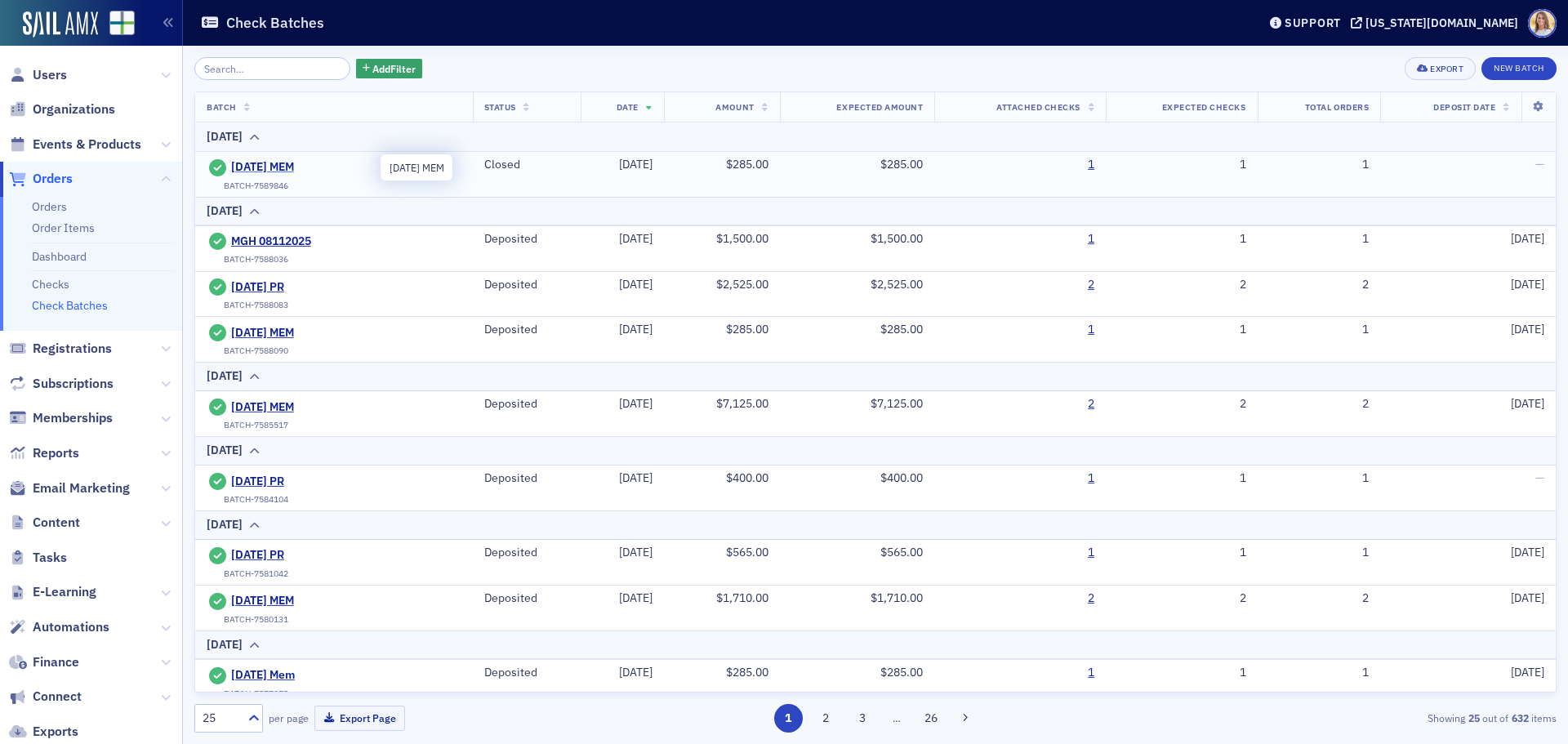
click at [255, 163] on span "[DATE] MEM" at bounding box center [306, 168] width 149 height 15
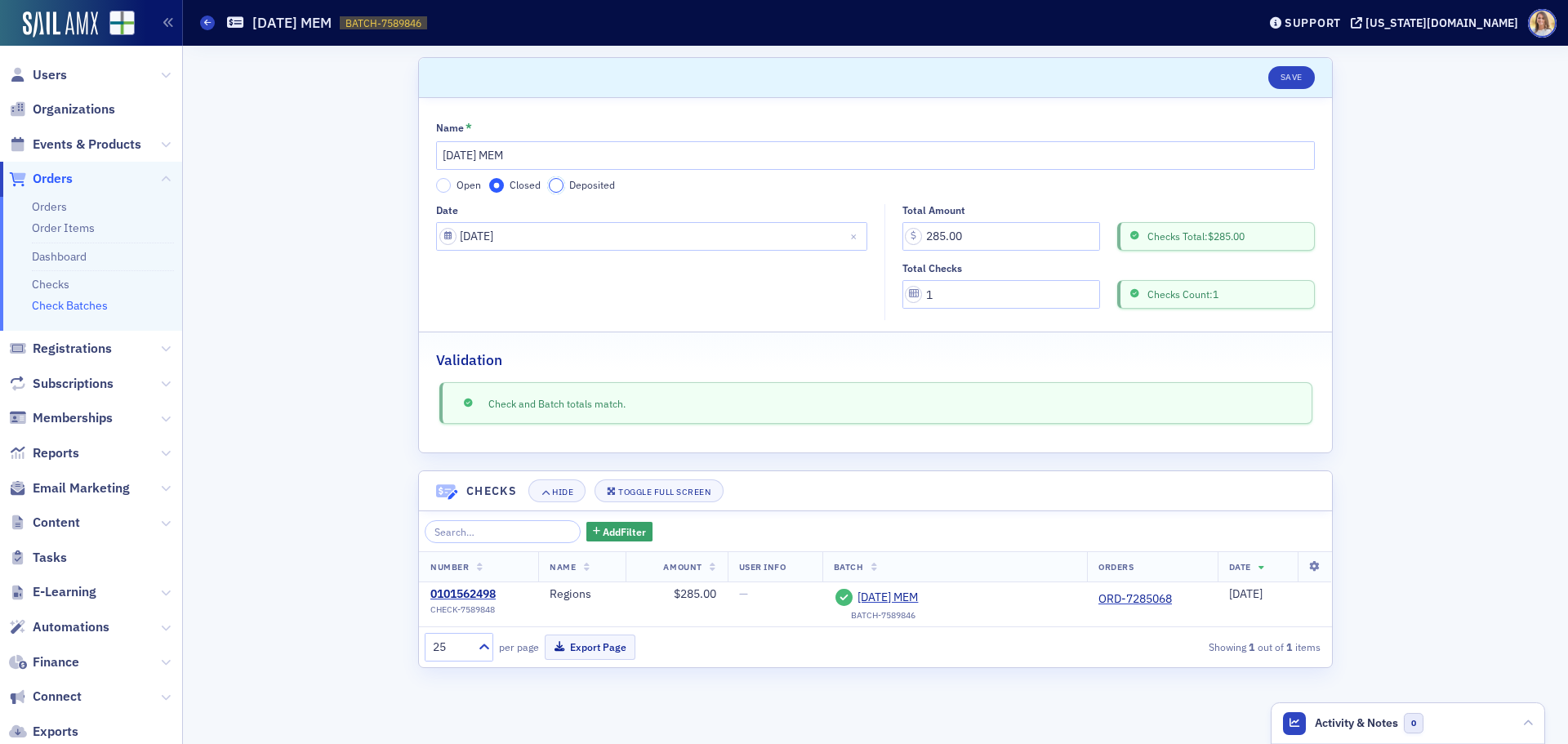
click at [557, 189] on input "Deposited" at bounding box center [556, 185] width 15 height 15
click at [743, 296] on input "Deposit Date" at bounding box center [651, 294] width 431 height 28
select select "7"
select select "2025"
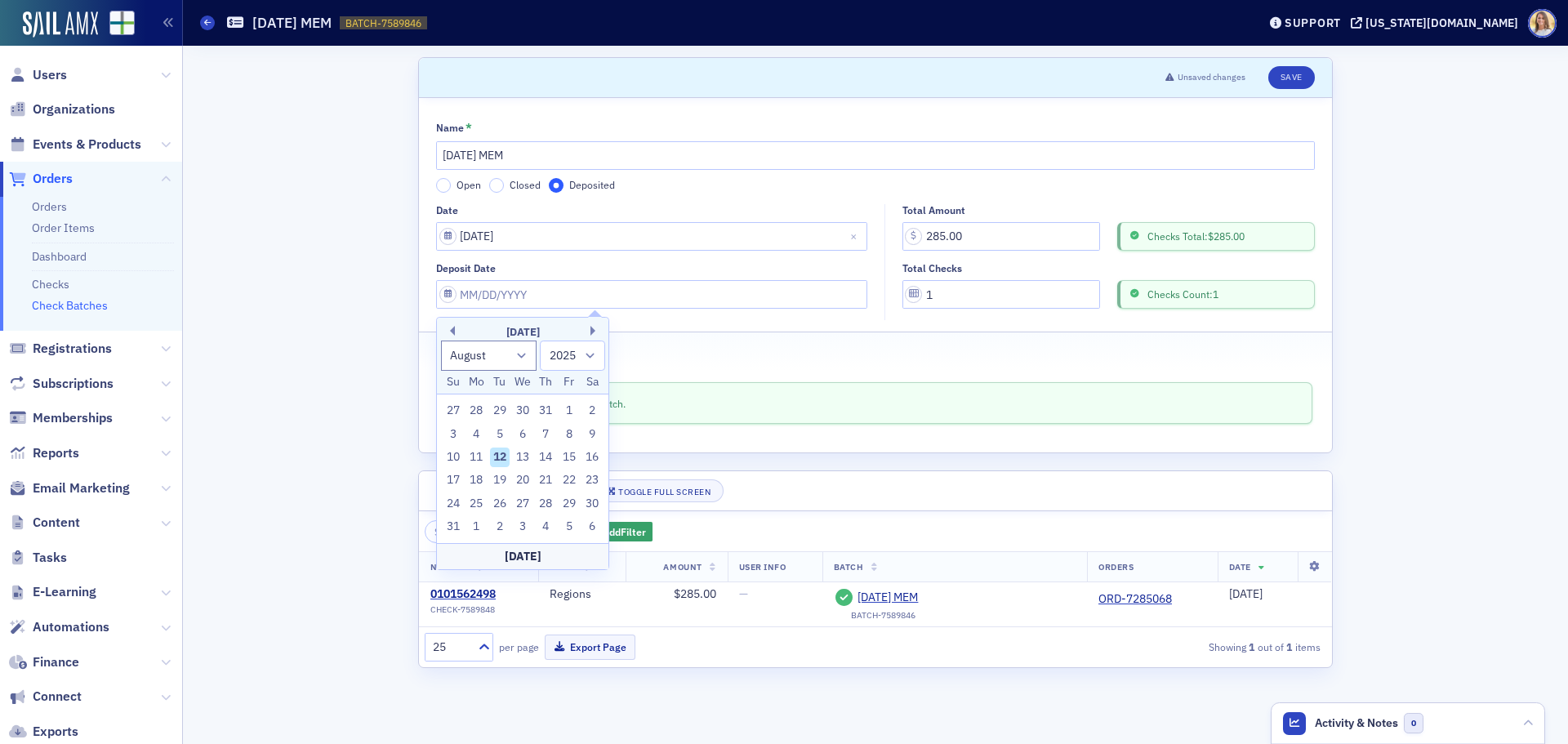
click at [498, 456] on div "12" at bounding box center [499, 457] width 19 height 19
type input "[DATE]"
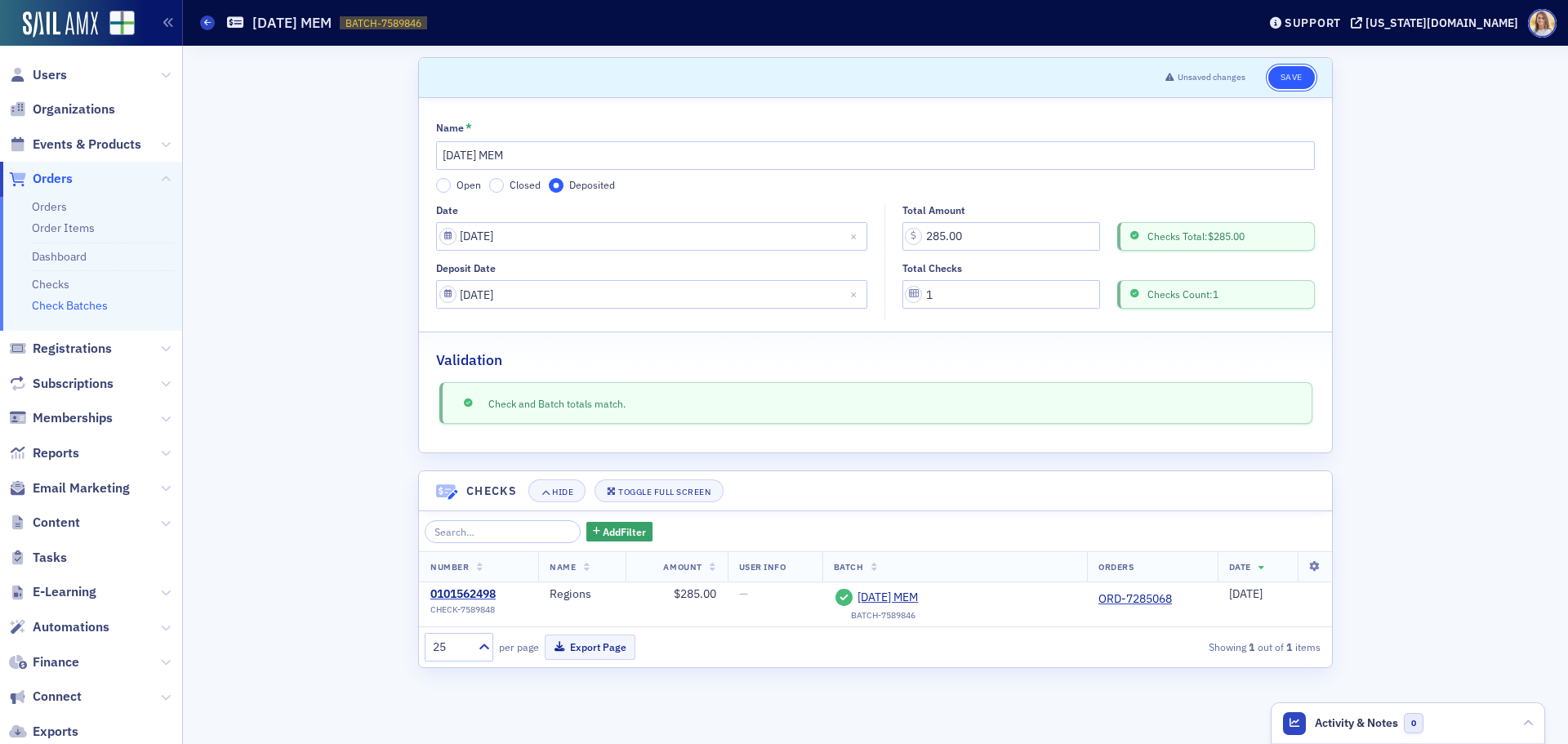
click at [1298, 78] on button "Save" at bounding box center [1292, 77] width 47 height 23
click at [1294, 77] on button "Save" at bounding box center [1292, 77] width 47 height 23
click at [61, 71] on span "Users" at bounding box center [49, 75] width 34 height 18
